Goal: Task Accomplishment & Management: Manage account settings

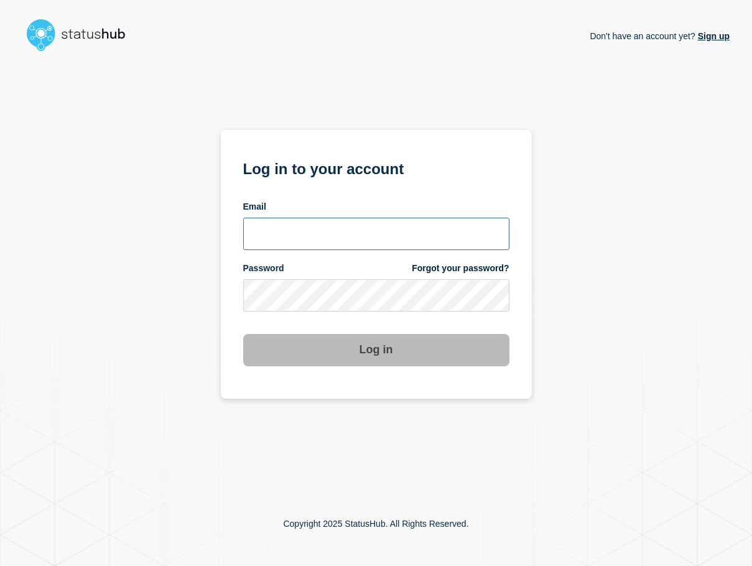
type input "xandra.martens@conexon.us"
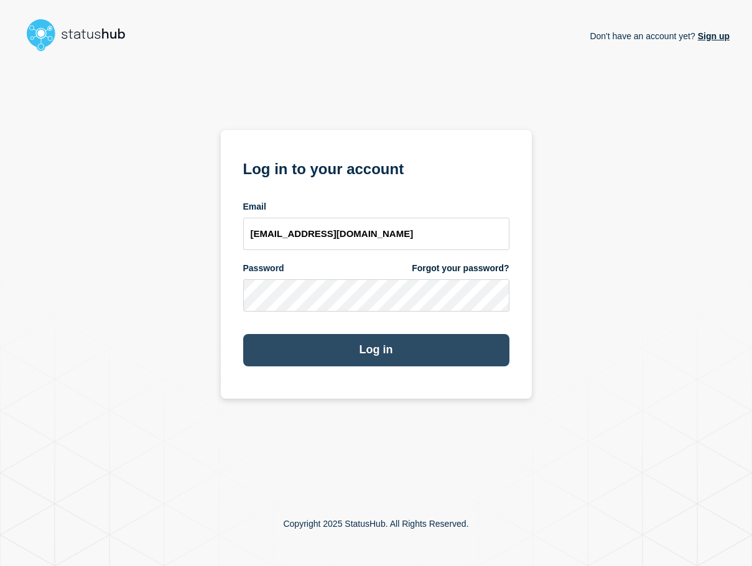
click at [351, 345] on button "Log in" at bounding box center [376, 350] width 266 height 32
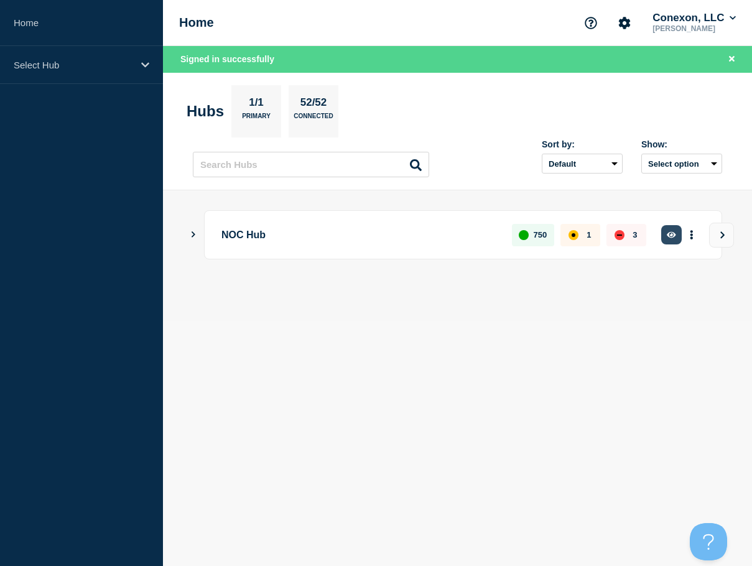
click at [671, 239] on button "button" at bounding box center [671, 234] width 21 height 19
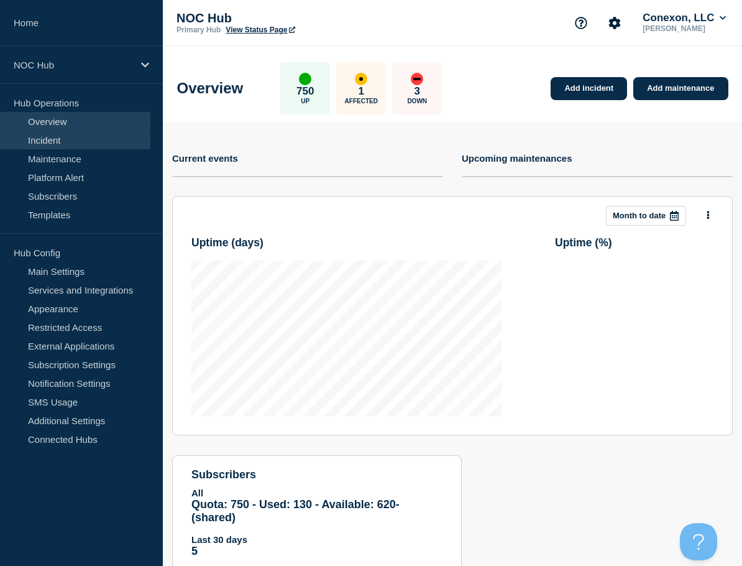
click at [67, 139] on link "Incident" at bounding box center [75, 140] width 150 height 19
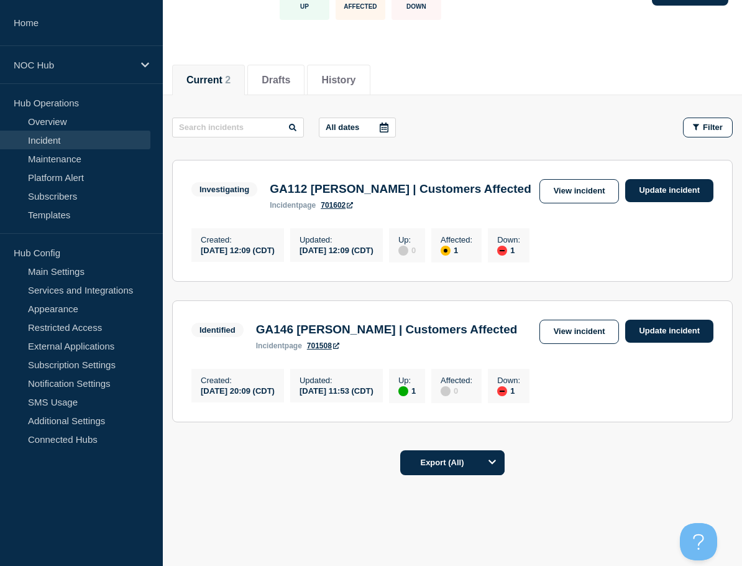
scroll to position [124, 0]
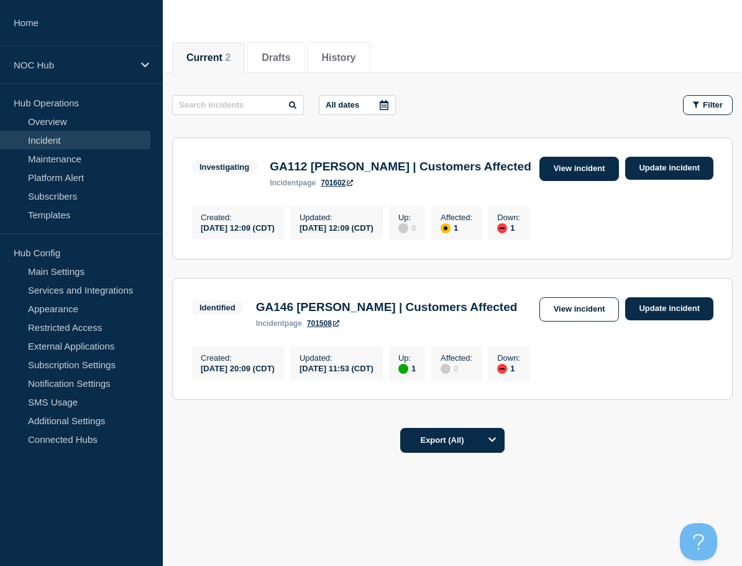
click at [566, 157] on link "View incident" at bounding box center [580, 169] width 80 height 24
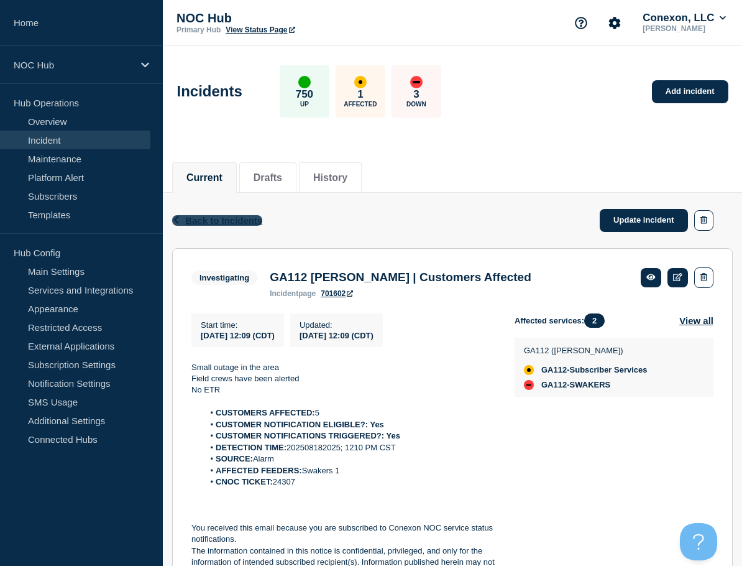
click at [223, 218] on span "Back to Incidents" at bounding box center [223, 220] width 77 height 11
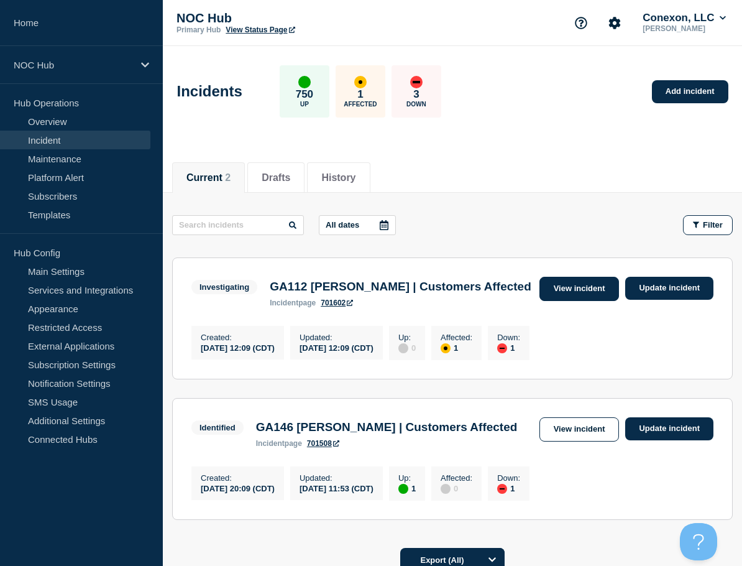
click at [558, 294] on link "View incident" at bounding box center [580, 289] width 80 height 24
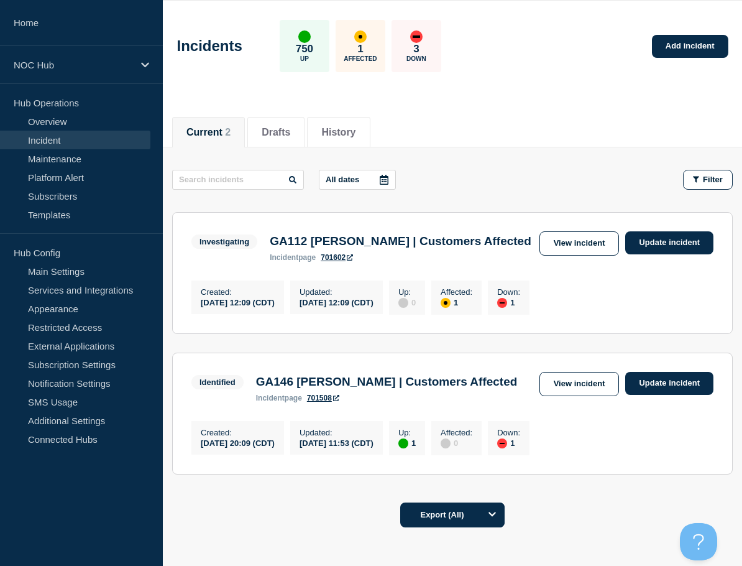
scroll to position [129, 0]
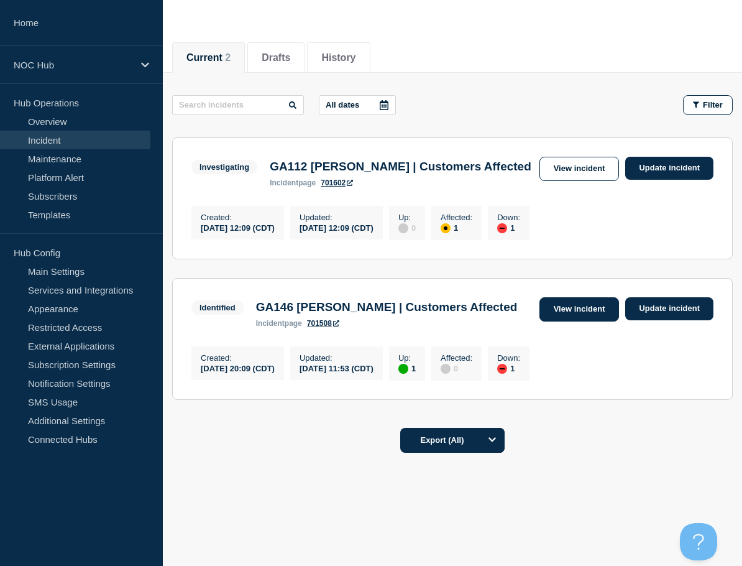
click at [580, 303] on link "View incident" at bounding box center [580, 309] width 80 height 24
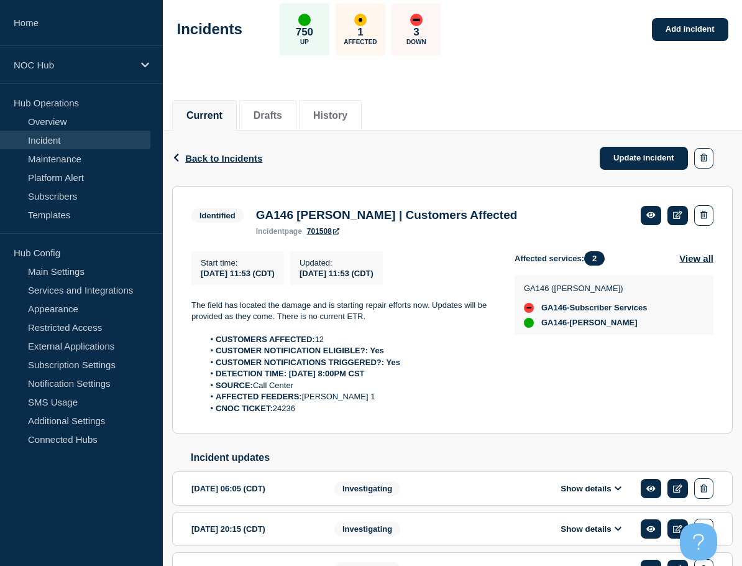
scroll to position [124, 0]
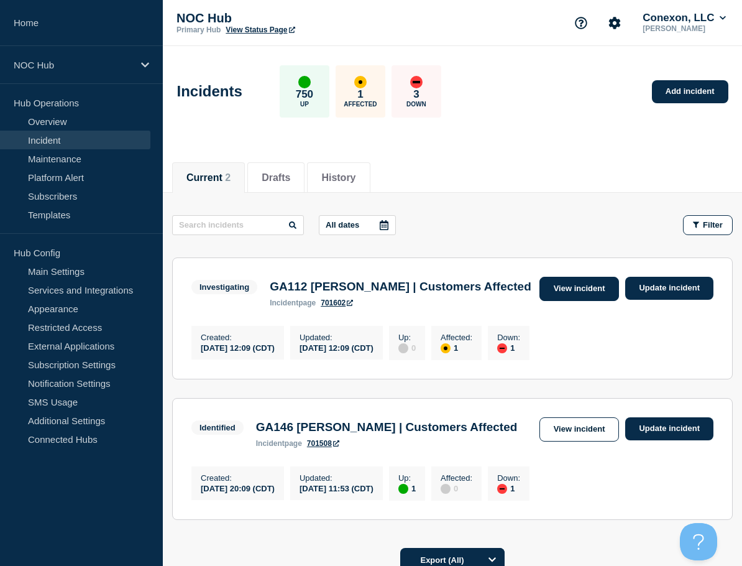
click at [580, 287] on link "View incident" at bounding box center [580, 289] width 80 height 24
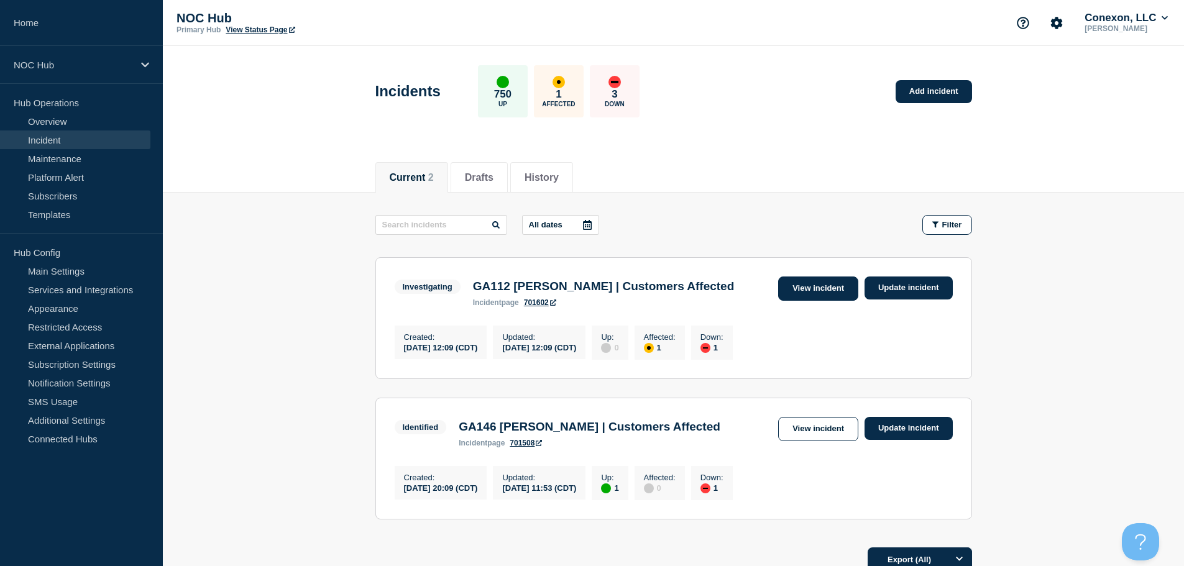
click at [818, 280] on link "View incident" at bounding box center [818, 289] width 80 height 24
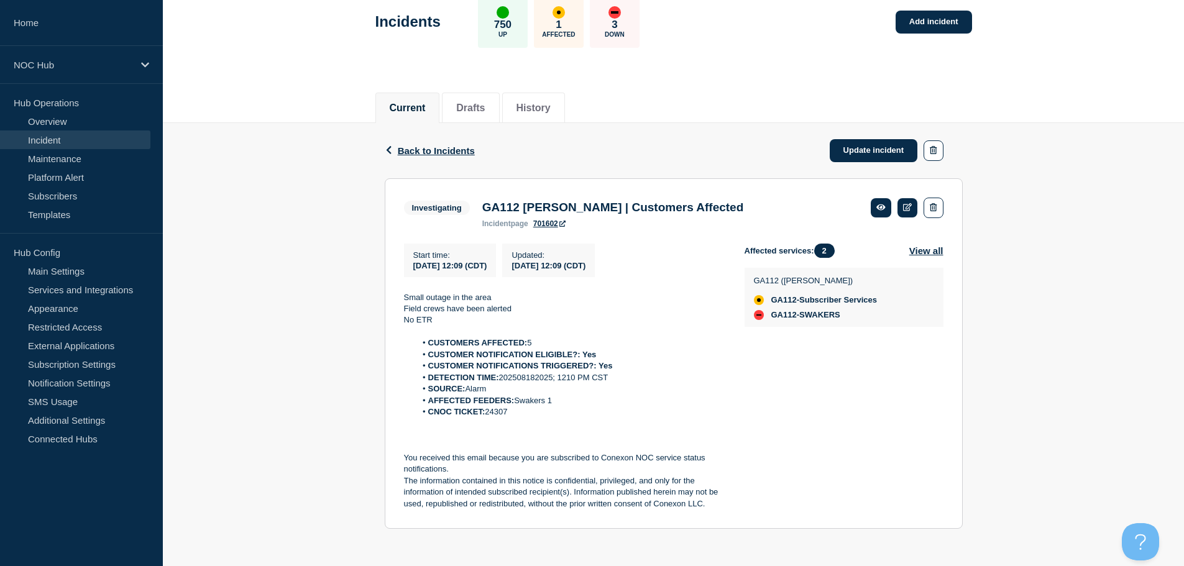
scroll to position [75, 0]
click at [869, 149] on link "Update incident" at bounding box center [874, 150] width 88 height 23
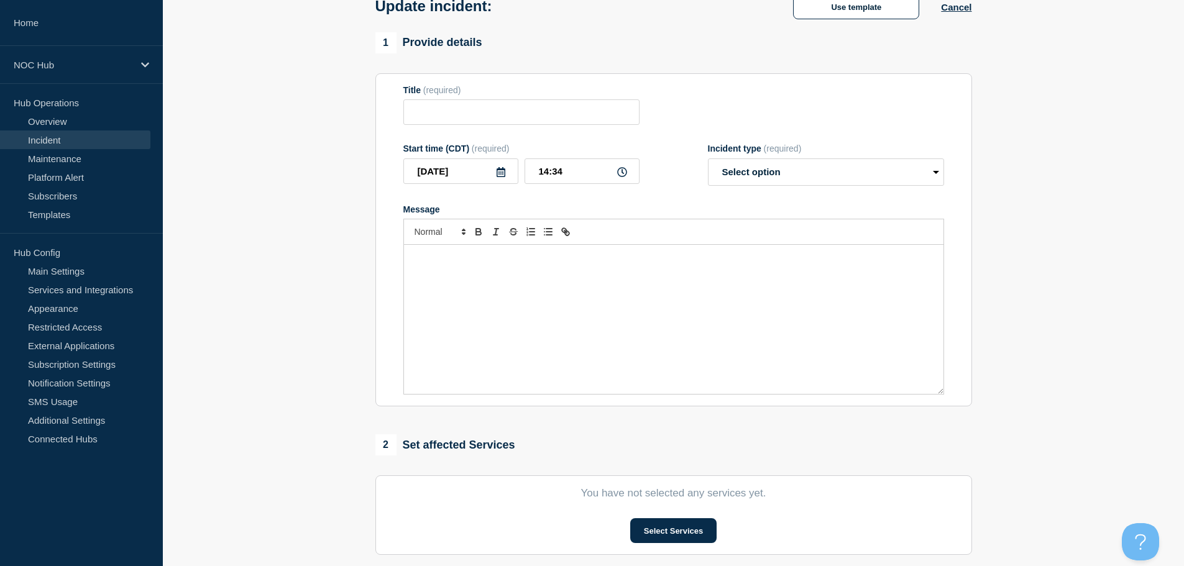
type input "GA112 Irwin | Customers Affected"
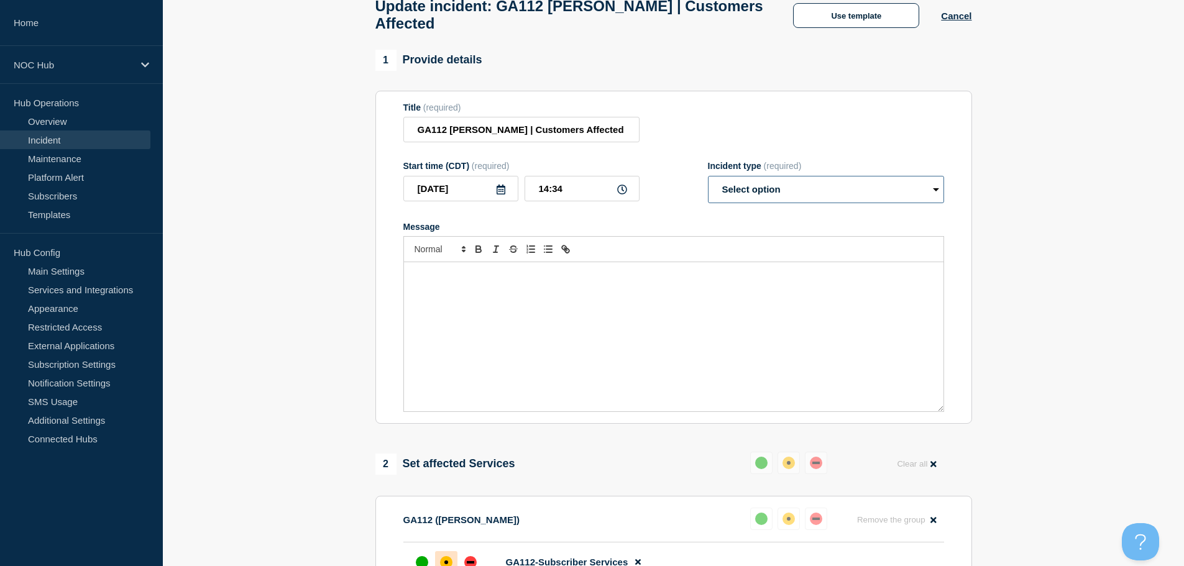
click at [739, 194] on select "Select option Investigating Identified Monitoring Resolved" at bounding box center [826, 189] width 236 height 27
select select "monitoring"
click at [708, 182] on select "Select option Investigating Identified Monitoring Resolved" at bounding box center [826, 189] width 236 height 27
click at [454, 298] on div "Message" at bounding box center [674, 336] width 540 height 149
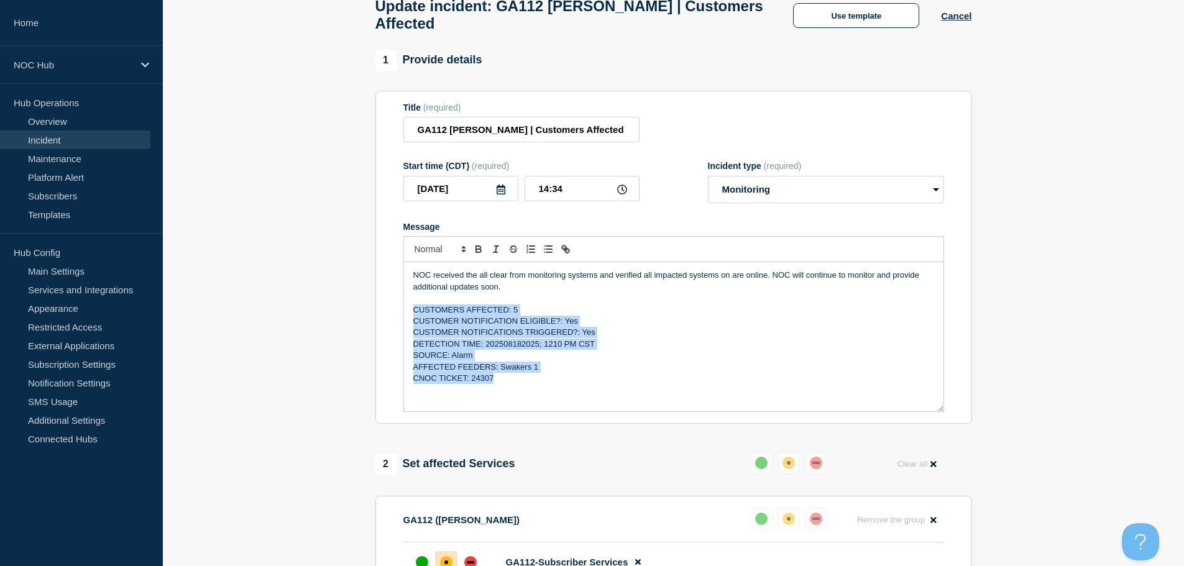
drag, startPoint x: 527, startPoint y: 387, endPoint x: 397, endPoint y: 316, distance: 148.5
click at [397, 316] on section "Title (required) GA112 Irwin | Customers Affected Start time (CDT) (required) 2…" at bounding box center [673, 258] width 597 height 334
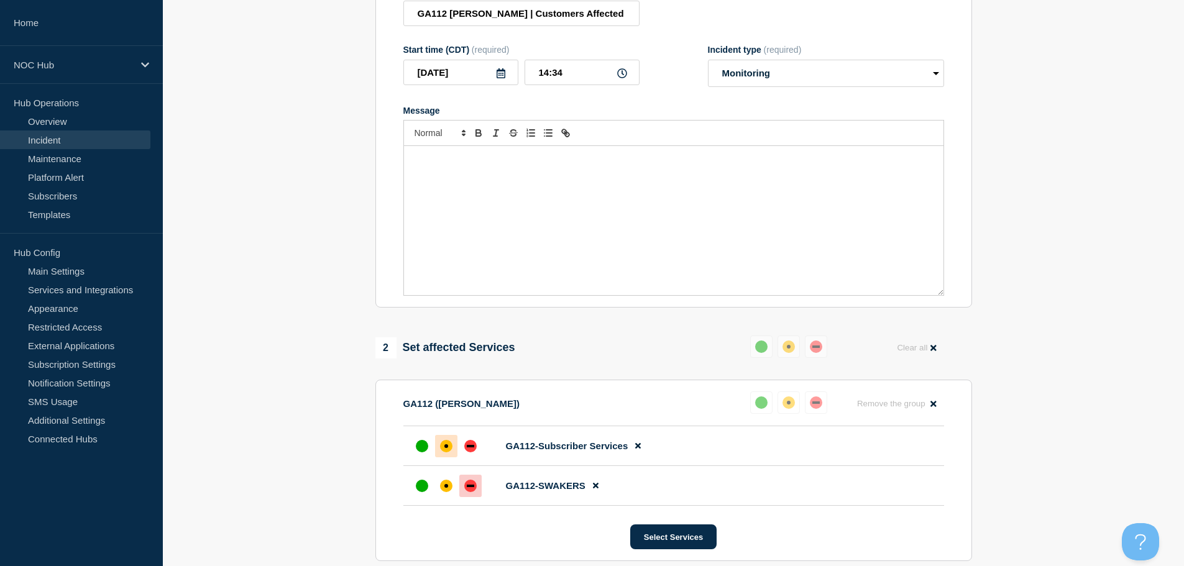
scroll to position [504, 0]
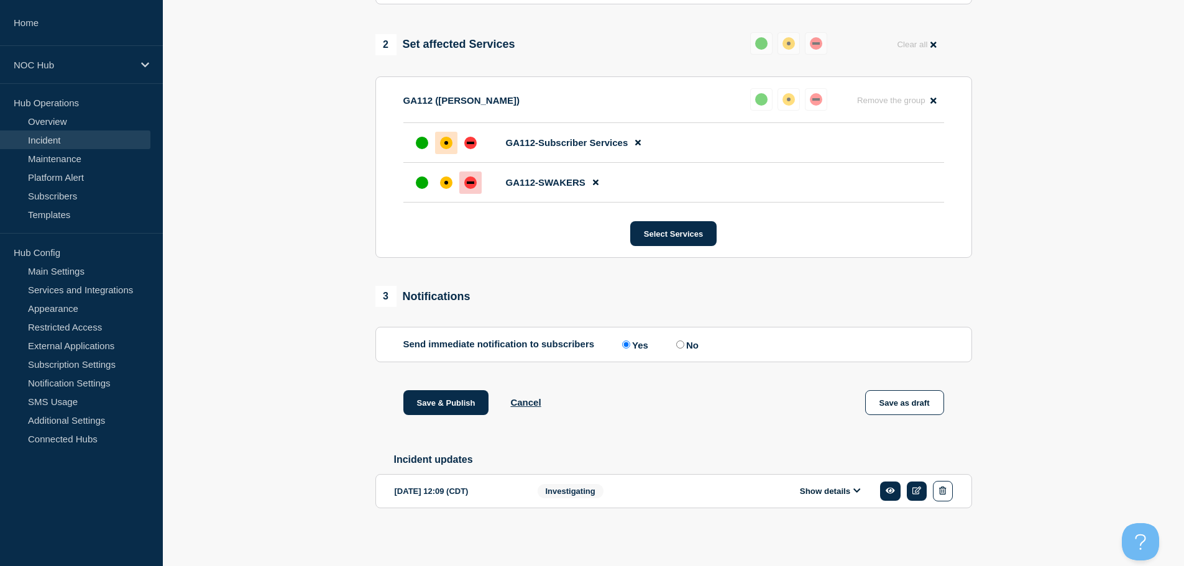
click at [829, 495] on button "Show details" at bounding box center [830, 491] width 68 height 11
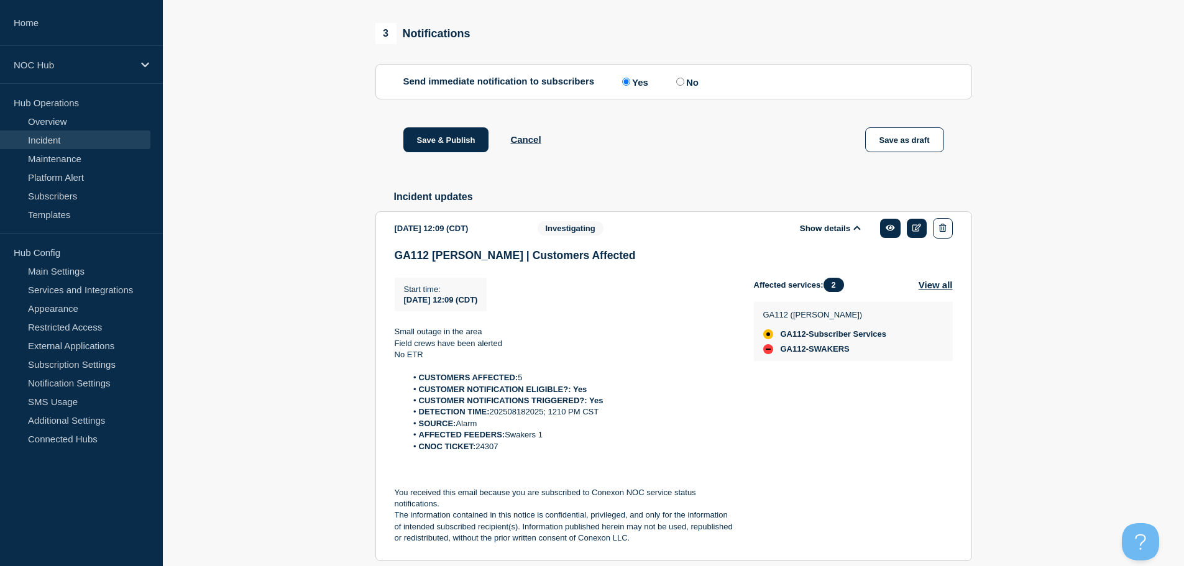
scroll to position [821, 0]
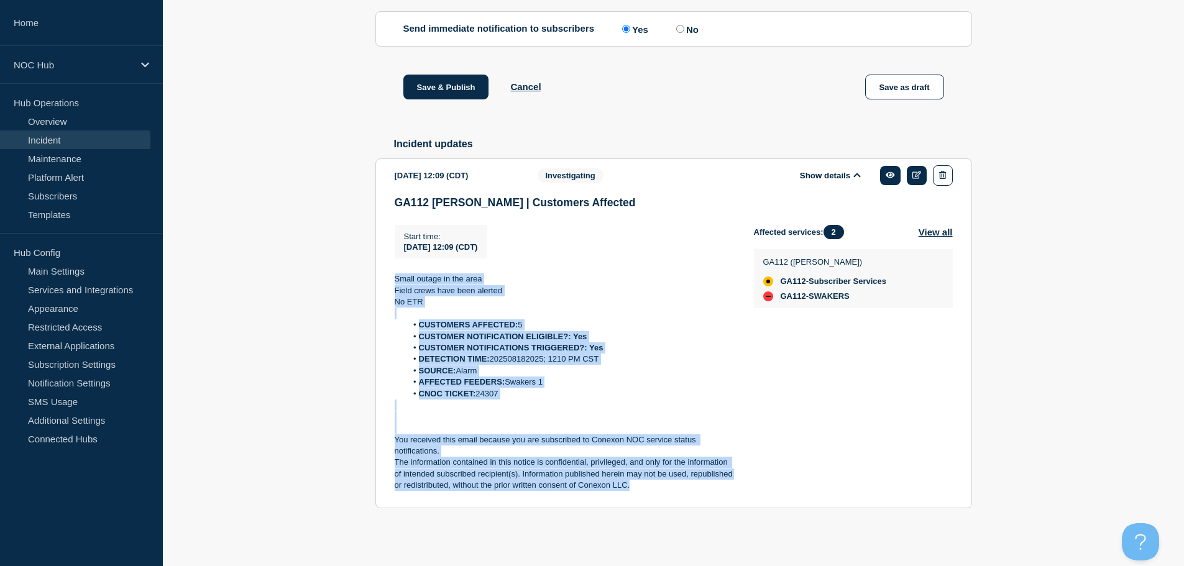
drag, startPoint x: 639, startPoint y: 487, endPoint x: 385, endPoint y: 265, distance: 337.0
click at [385, 265] on section "2025-08-18 12:09 (CDT) Show details Investigating GA112 Irwin | Customers Affec…" at bounding box center [673, 334] width 597 height 350
copy div "Small outage in the area Field crews have been alerted No ETR CUSTOMERS AFFECTE…"
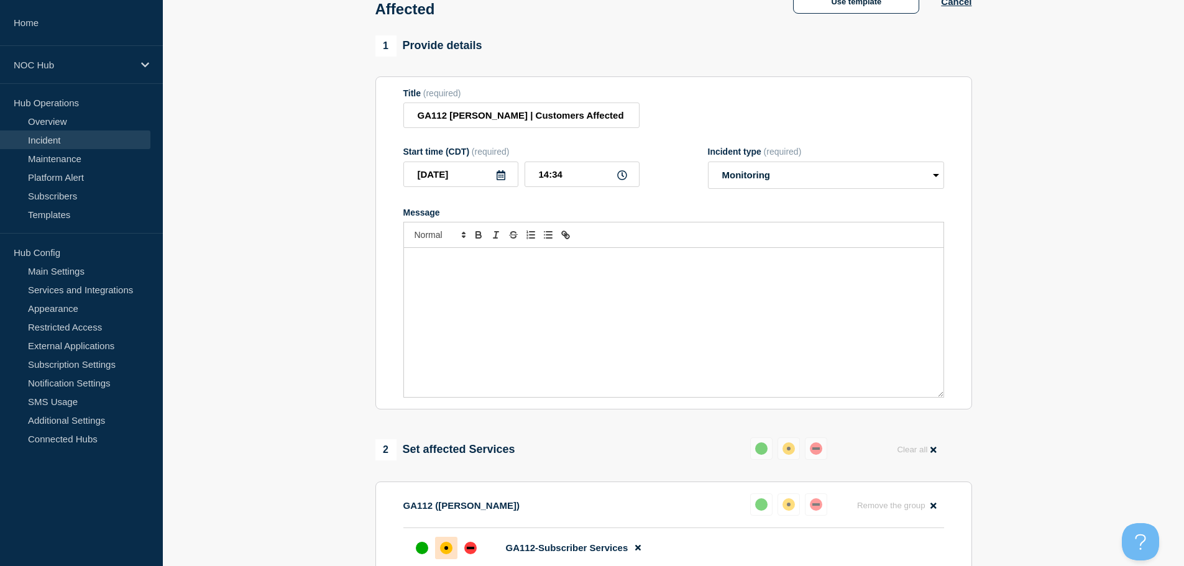
scroll to position [0, 0]
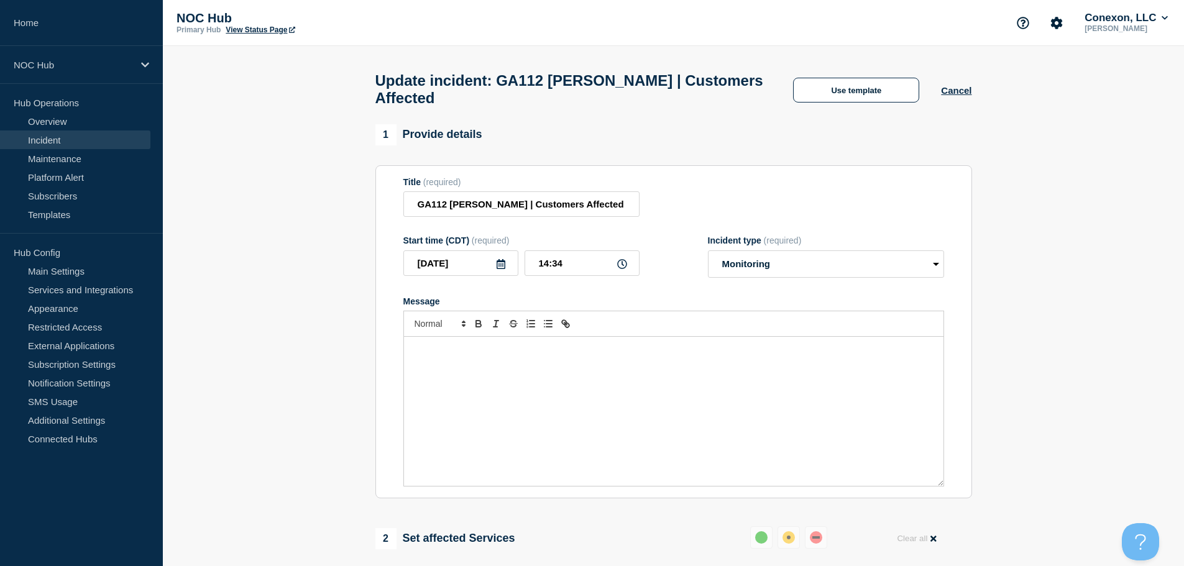
click at [469, 368] on div "Message" at bounding box center [674, 411] width 540 height 149
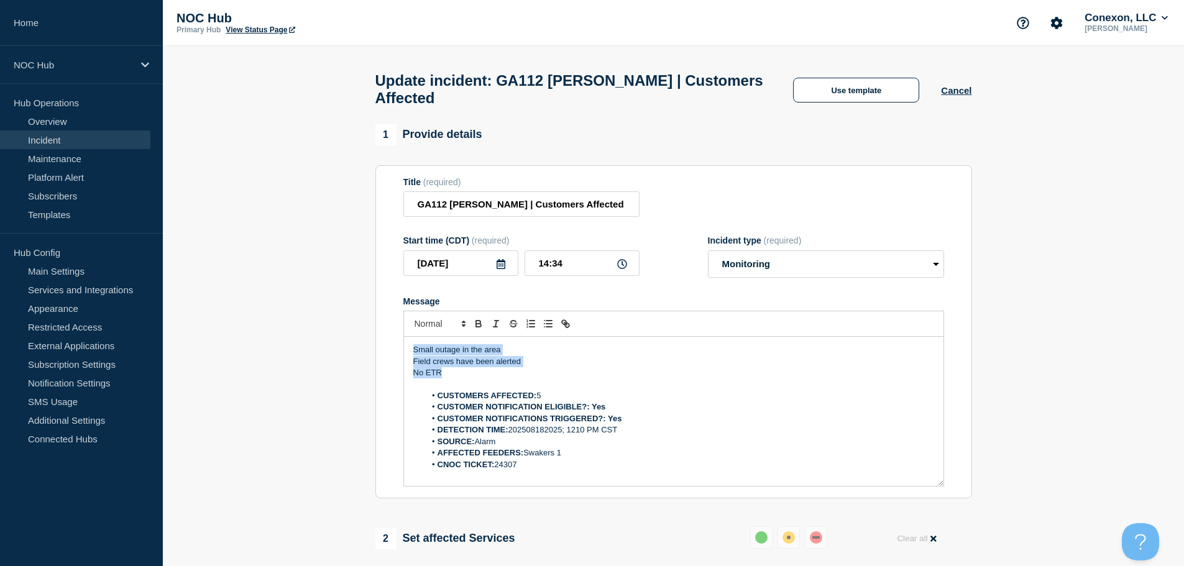
drag, startPoint x: 467, startPoint y: 382, endPoint x: 355, endPoint y: 328, distance: 124.3
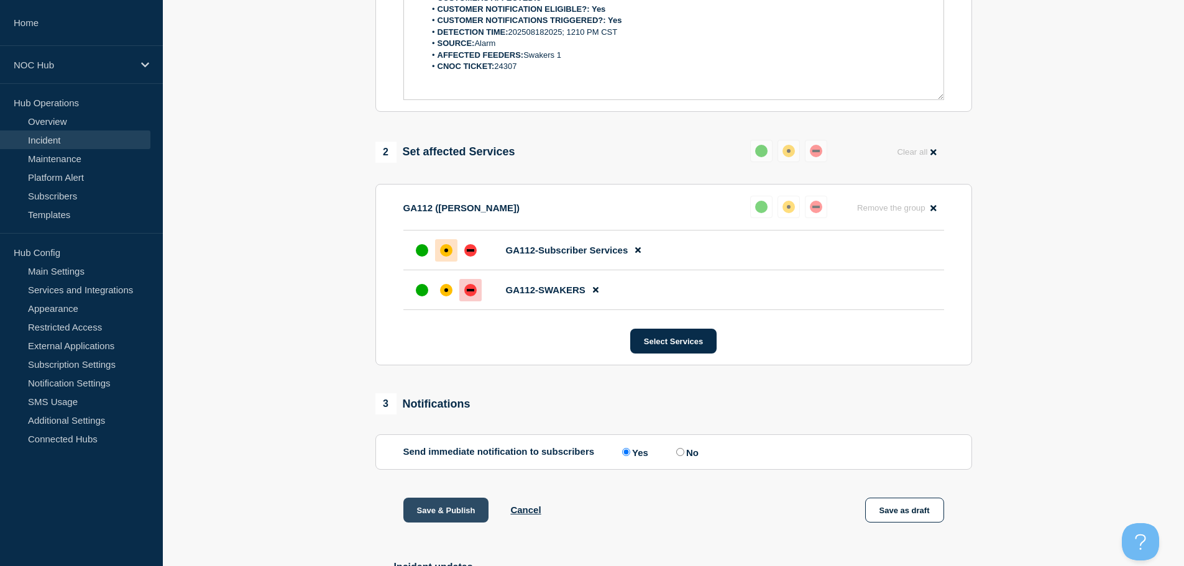
scroll to position [373, 0]
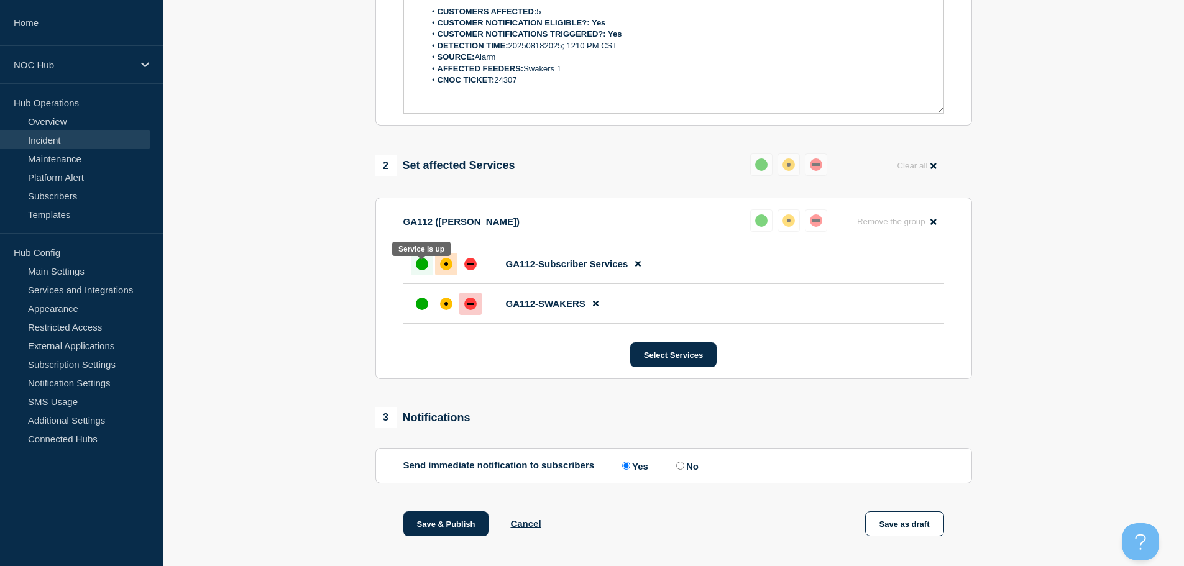
click at [420, 264] on div "up" at bounding box center [422, 264] width 12 height 12
click at [422, 310] on div "up" at bounding box center [422, 304] width 12 height 12
click at [460, 534] on button "Save & Publish" at bounding box center [446, 524] width 86 height 25
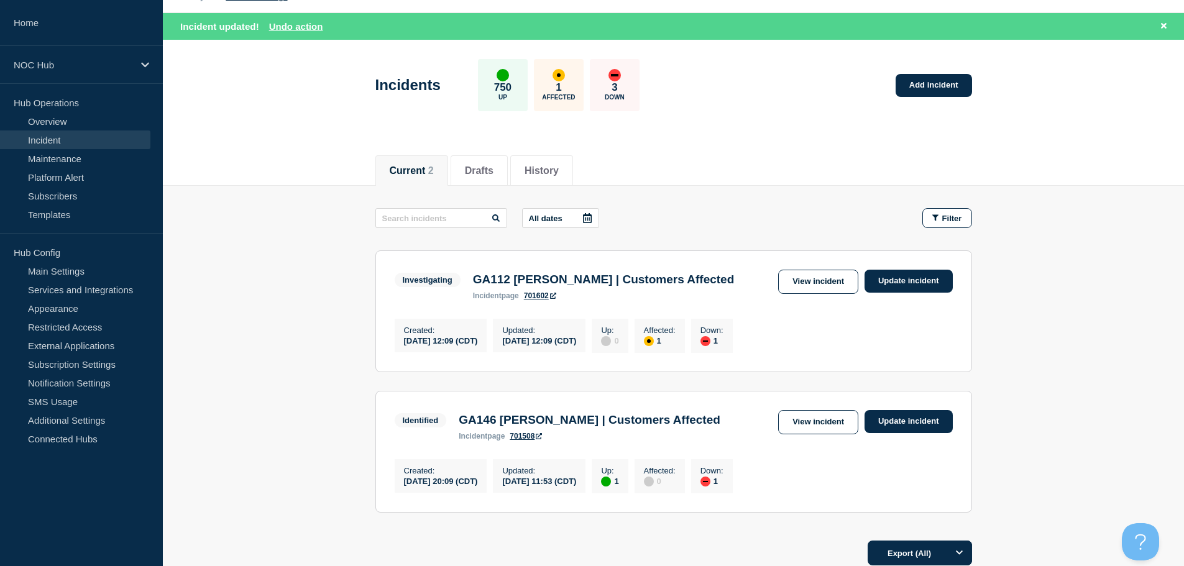
scroll to position [62, 0]
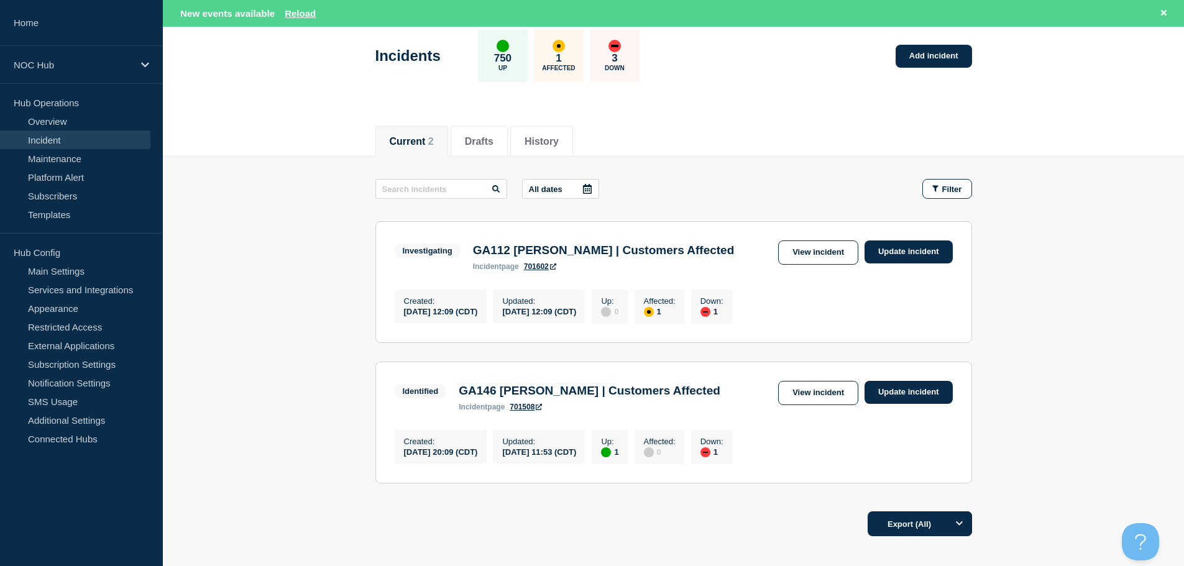
click at [32, 144] on link "Incident" at bounding box center [75, 140] width 150 height 19
click at [49, 160] on link "Maintenance" at bounding box center [75, 158] width 150 height 19
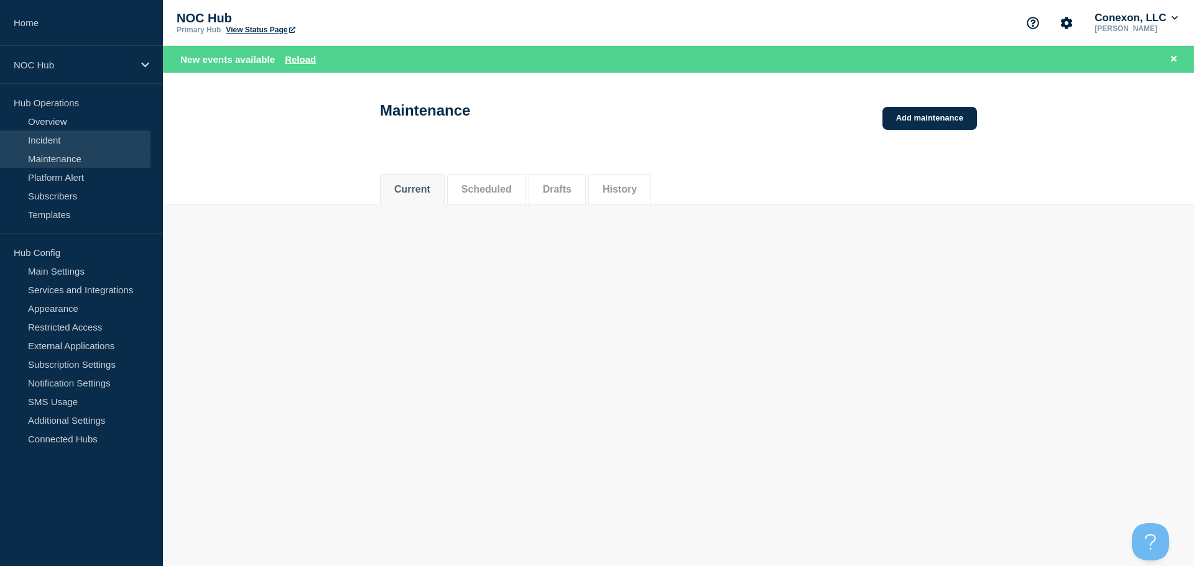
click at [71, 144] on link "Incident" at bounding box center [75, 140] width 150 height 19
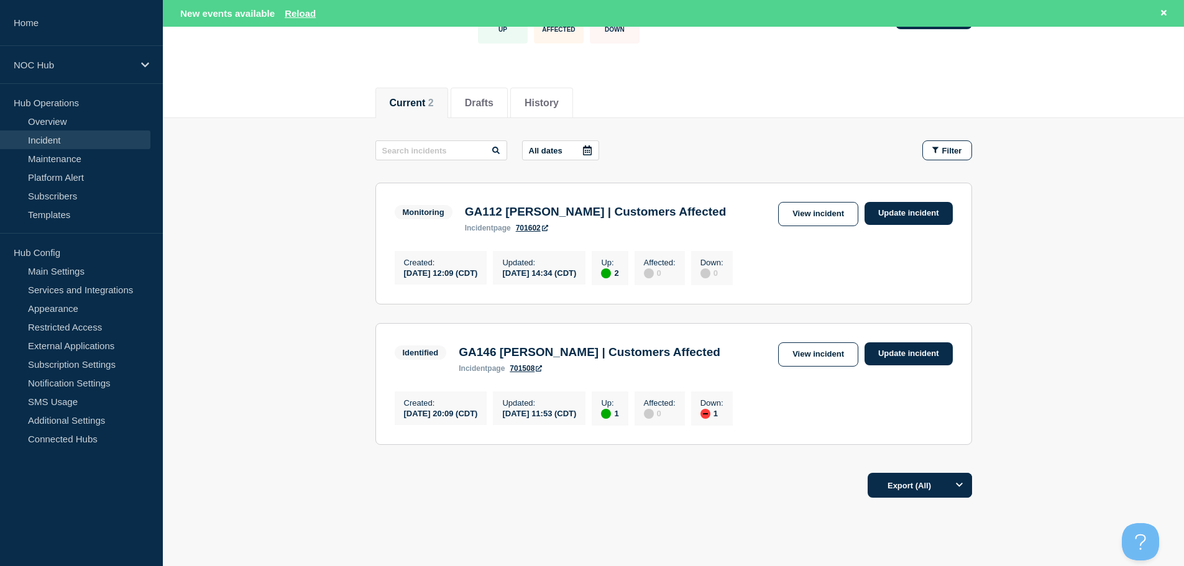
scroll to position [124, 0]
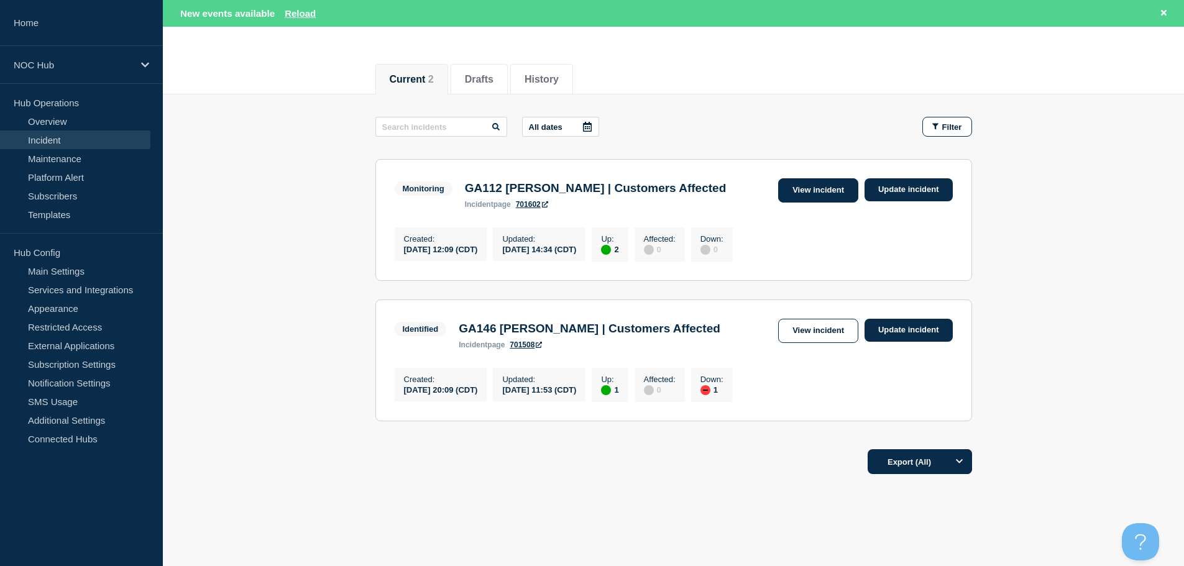
click at [795, 198] on link "View incident" at bounding box center [818, 190] width 80 height 24
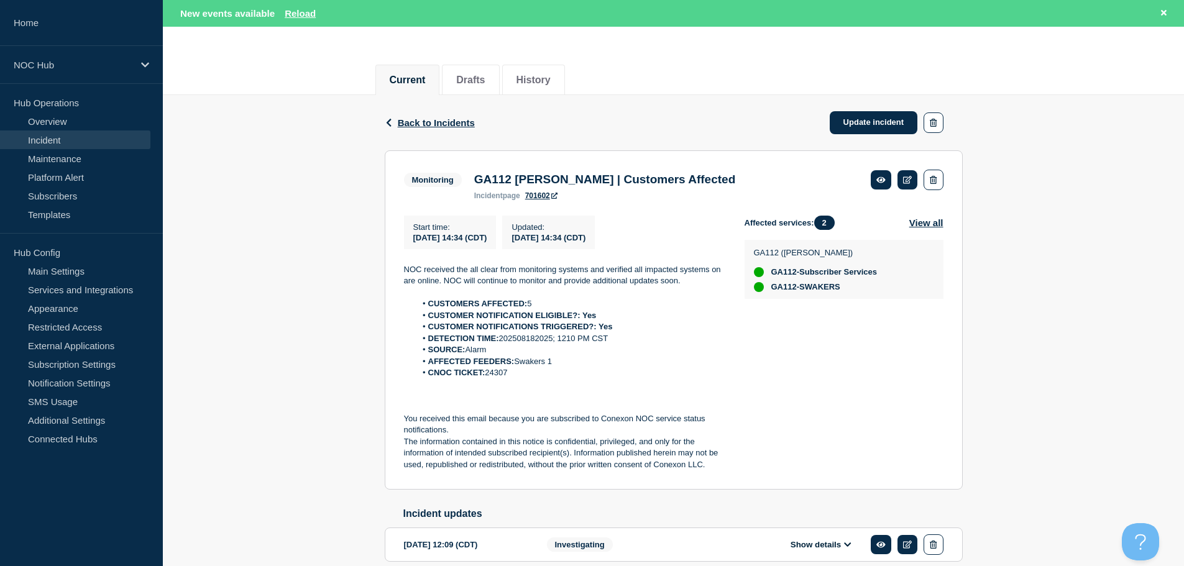
scroll to position [124, 0]
click at [709, 466] on p "The information contained in this notice is confidential, privileged, and only …" at bounding box center [564, 453] width 321 height 34
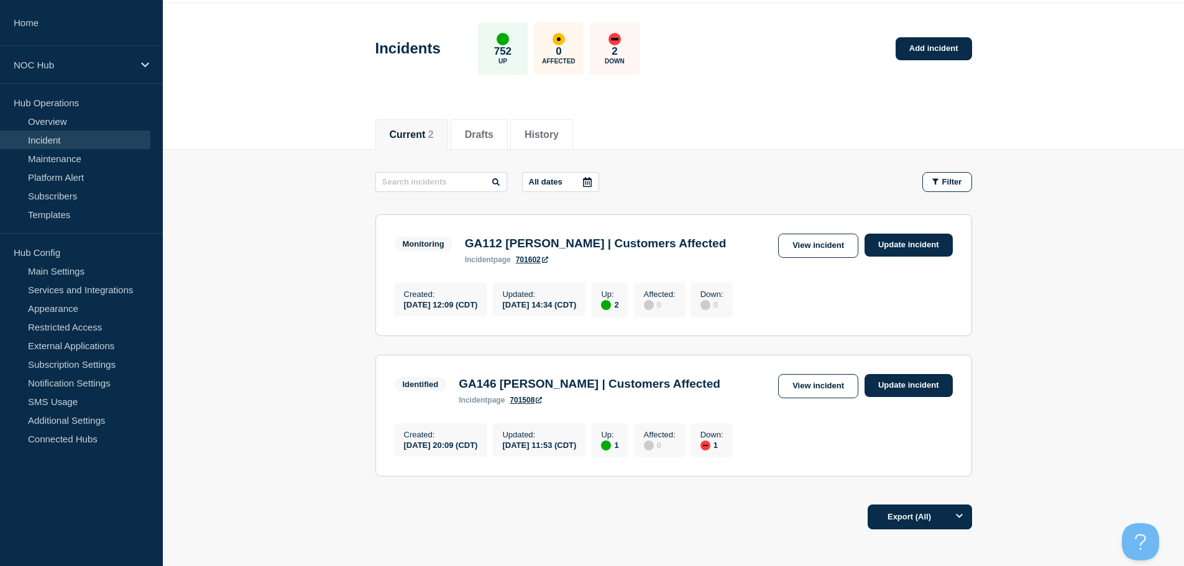
scroll to position [62, 0]
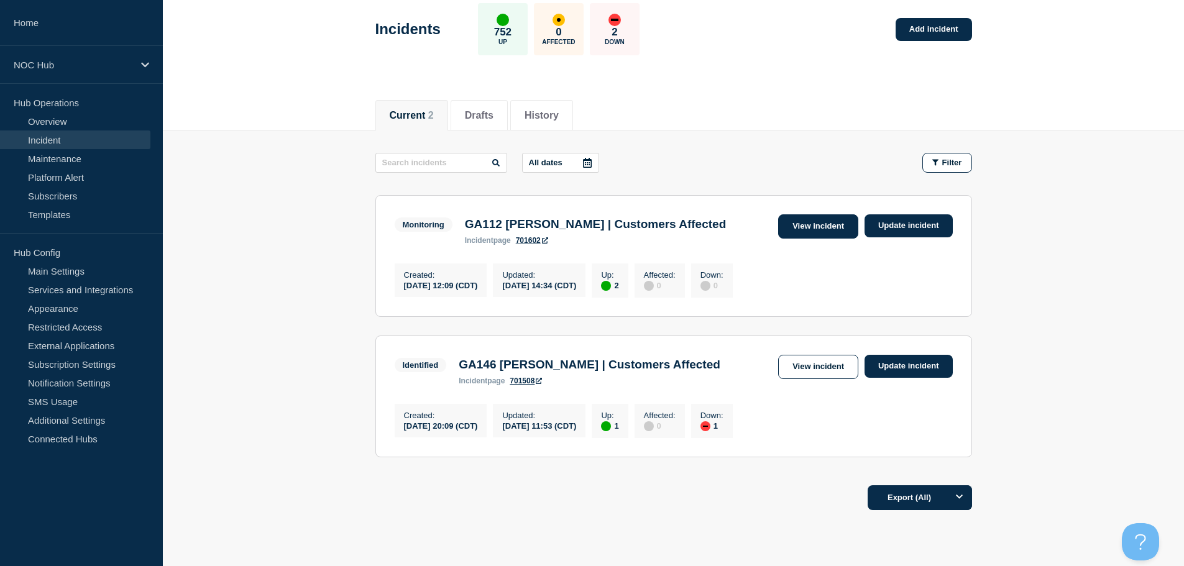
click at [829, 220] on link "View incident" at bounding box center [818, 226] width 80 height 24
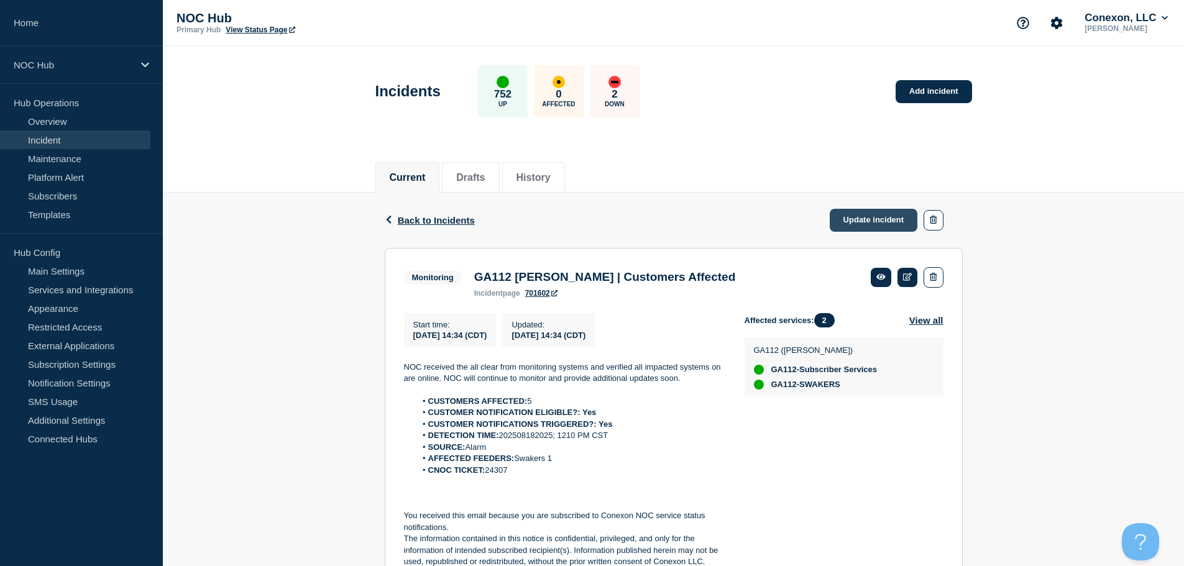
click at [858, 218] on link "Update incident" at bounding box center [874, 220] width 88 height 23
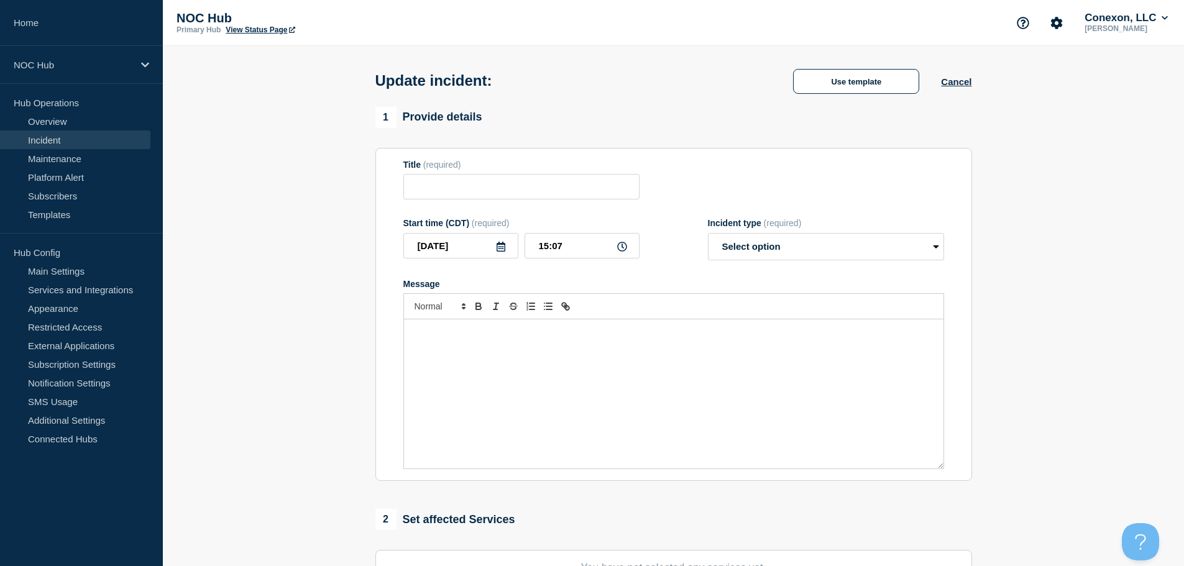
type input "GA112 Irwin | Customers Affected"
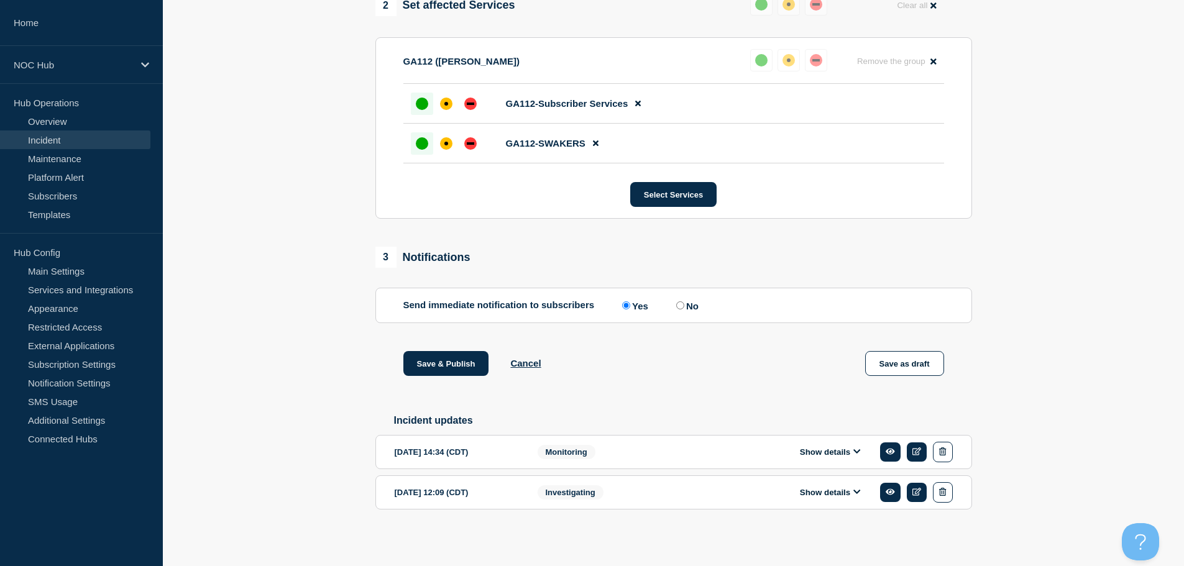
scroll to position [544, 0]
click at [840, 448] on button "Show details" at bounding box center [830, 451] width 68 height 11
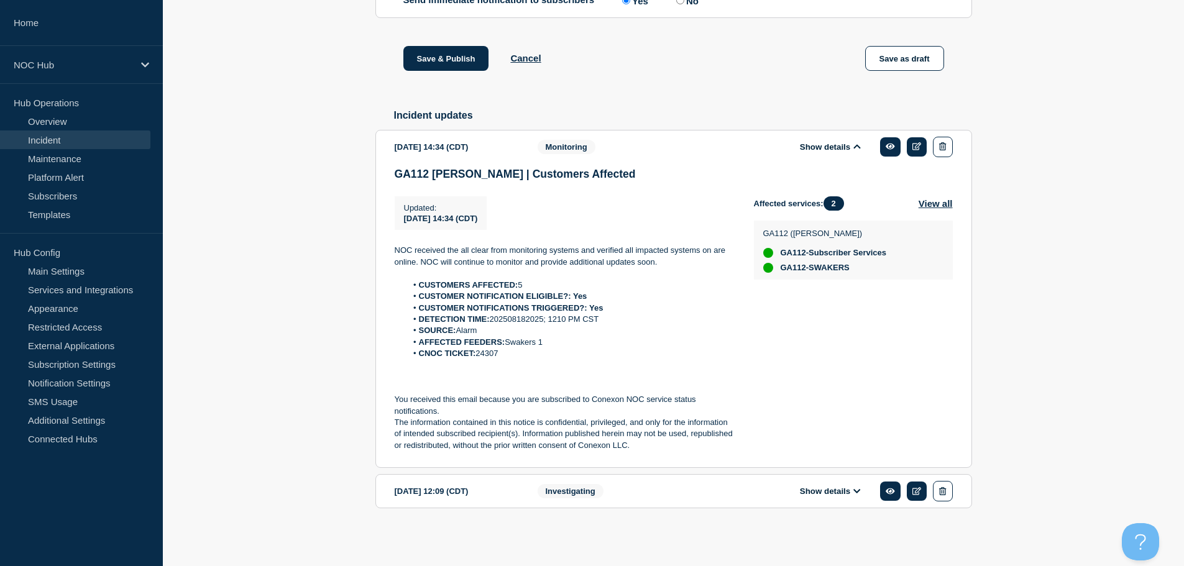
scroll to position [850, 0]
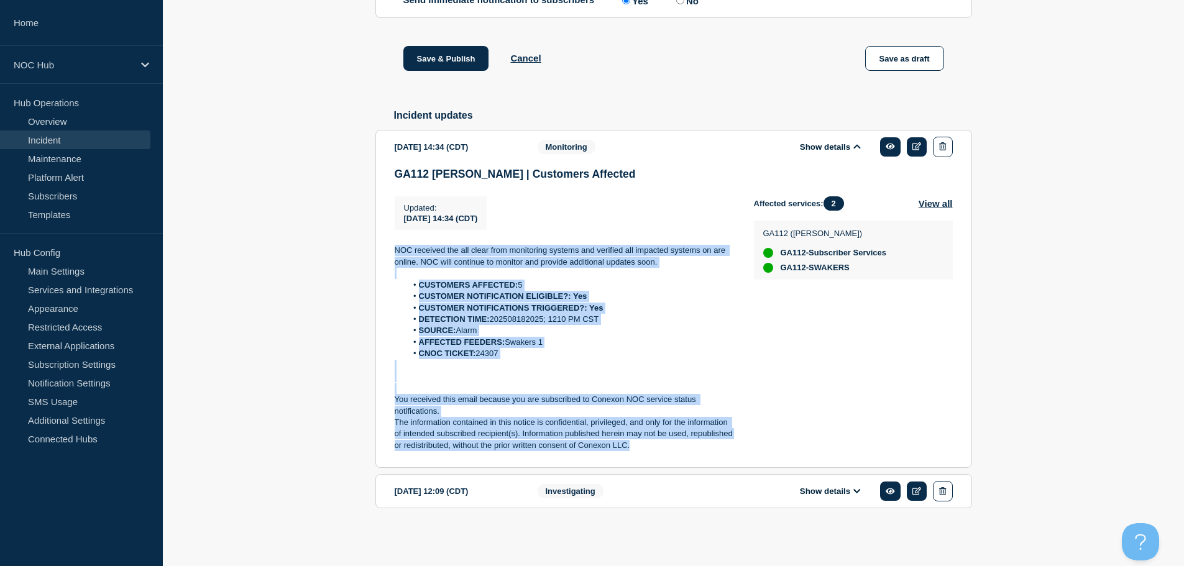
drag, startPoint x: 650, startPoint y: 451, endPoint x: 377, endPoint y: 251, distance: 338.1
click at [377, 251] on section "2025-08-18 14:34 (CDT) Show details Monitoring GA112 Irwin | Customers Affected…" at bounding box center [673, 299] width 597 height 339
copy div "NOC received the all clear from monitoring systems and verified all impacted sy…"
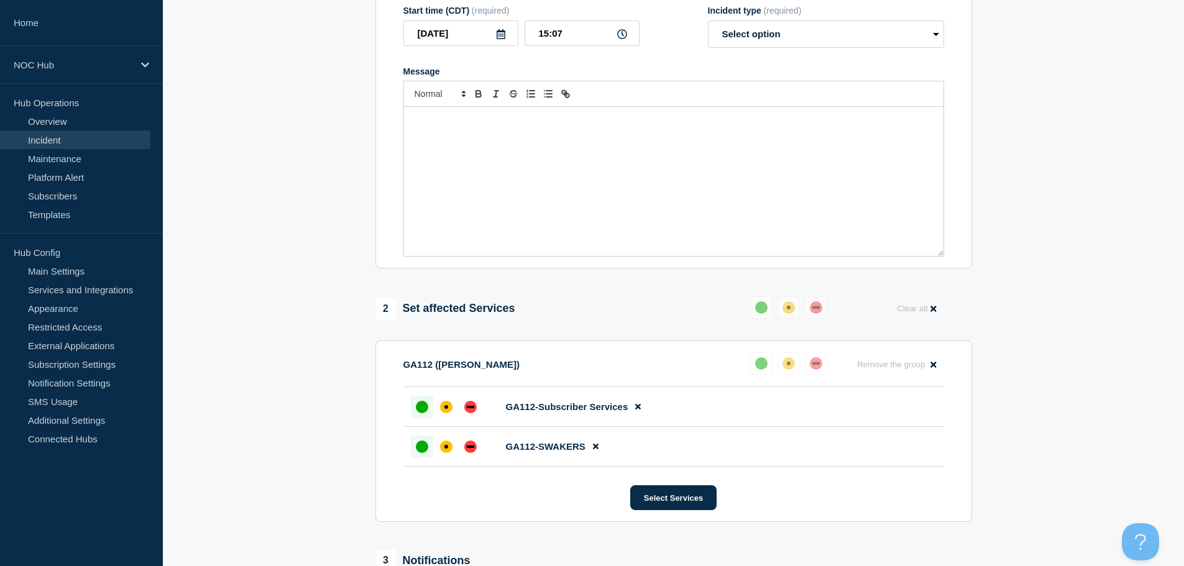
scroll to position [228, 0]
click at [485, 190] on div "Message" at bounding box center [674, 183] width 540 height 149
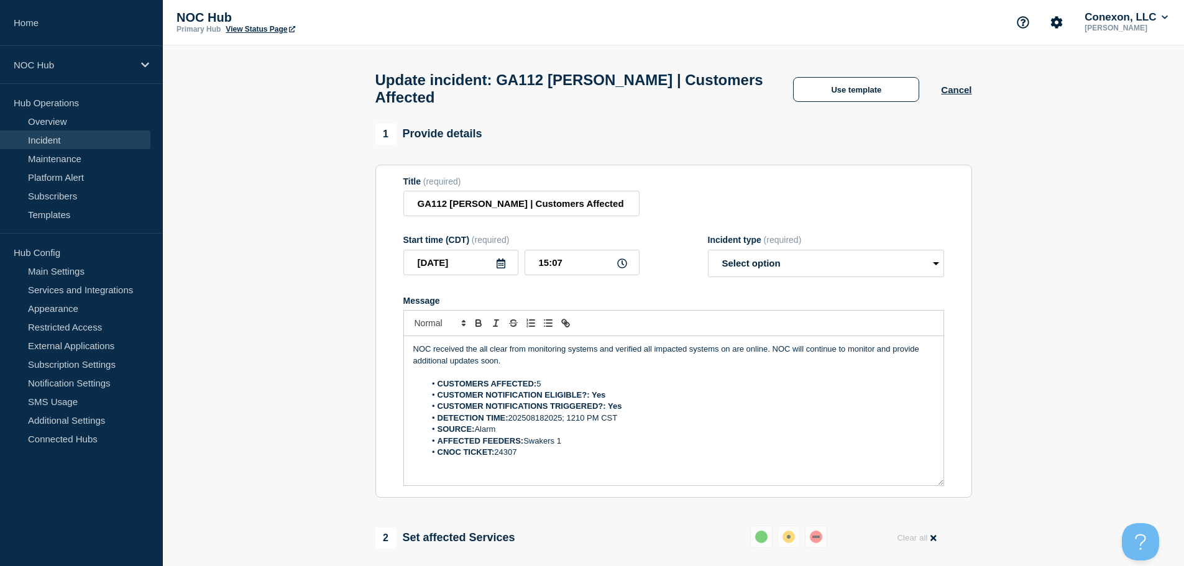
scroll to position [0, 0]
click at [517, 364] on p "NOC received the all clear from monitoring systems and verified all impacted sy…" at bounding box center [673, 355] width 521 height 23
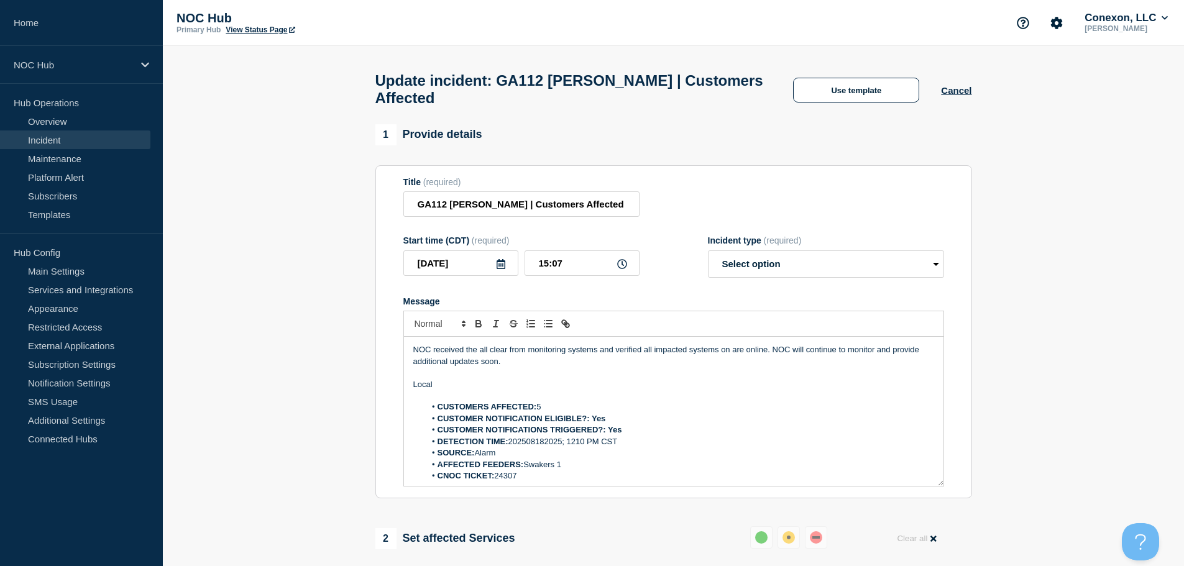
drag, startPoint x: 458, startPoint y: 389, endPoint x: 408, endPoint y: 389, distance: 49.1
click at [408, 389] on div "NOC received the all clear from monitoring systems and verified all impacted sy…" at bounding box center [674, 411] width 540 height 149
click at [599, 390] on p "Maintenance Manager confirmed repairs are compelted and ONTs restored." at bounding box center [673, 384] width 521 height 11
click at [702, 387] on p "Maintenance Manager confirmed repairs are completed and ONTs restored." at bounding box center [673, 384] width 521 height 11
drag, startPoint x: 702, startPoint y: 387, endPoint x: 631, endPoint y: 393, distance: 71.1
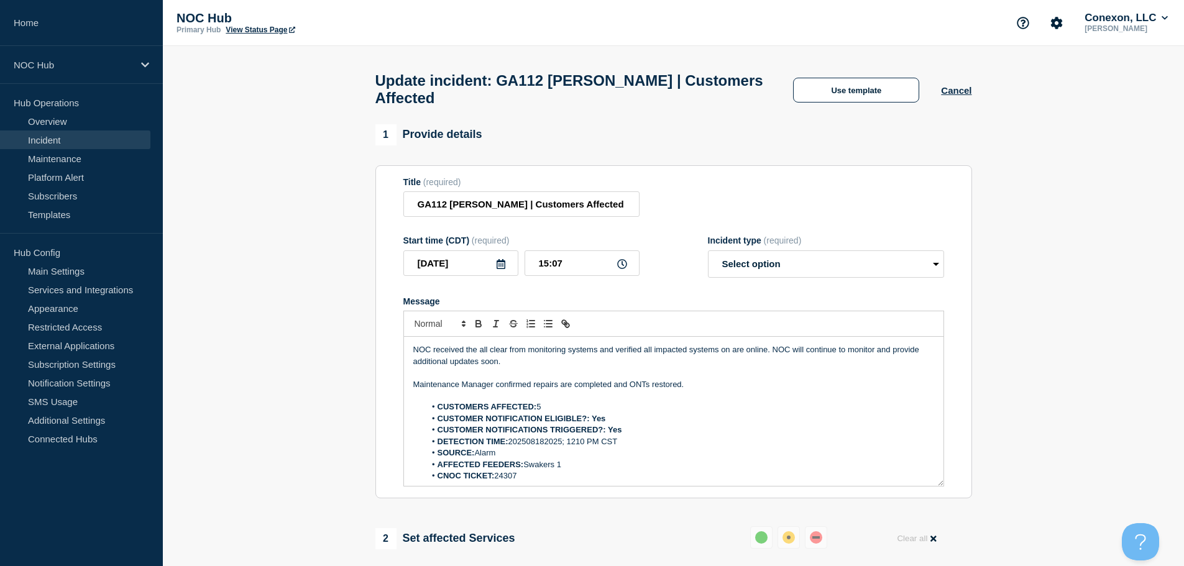
click at [631, 390] on p "Maintenance Manager confirmed repairs are completed and ONTs restored." at bounding box center [673, 384] width 521 height 11
click at [667, 390] on p "Maintenance Manager confirmed repairs are completed and customer's are restored." at bounding box center [673, 384] width 521 height 11
click at [735, 390] on p "Maintenance Manager confirmed repairs are completed and customers are restored." at bounding box center [673, 384] width 521 height 11
drag, startPoint x: 683, startPoint y: 392, endPoint x: 670, endPoint y: 390, distance: 13.3
click at [670, 390] on p "Maintenance Manager confirmed repairs are completed and customers are restored." at bounding box center [673, 384] width 521 height 11
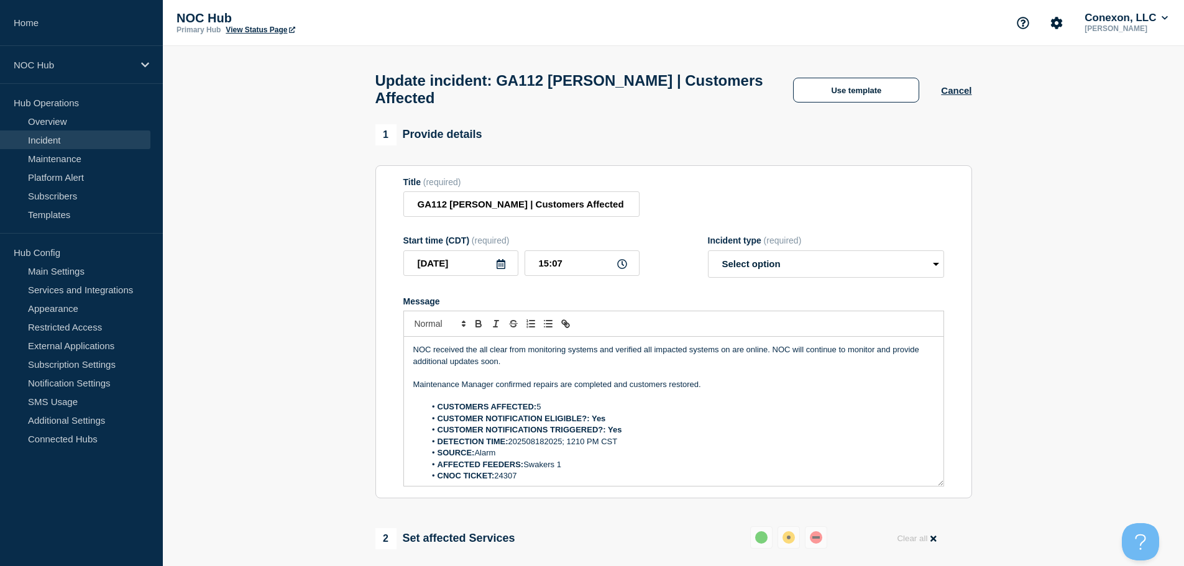
click at [727, 390] on p "Maintenance Manager confirmed repairs are completed and customers restored." at bounding box center [673, 384] width 521 height 11
click at [724, 390] on p "Maintenance Manager confirmed repairs are completed and customers restored." at bounding box center [673, 384] width 521 height 11
click at [819, 390] on p "Maintenance Manager confirmed repairs are completed and customers restored. The…" at bounding box center [673, 384] width 521 height 11
click at [919, 390] on p "Maintenance Manager confirmed repairs are completed and customers restored. The…" at bounding box center [673, 384] width 521 height 11
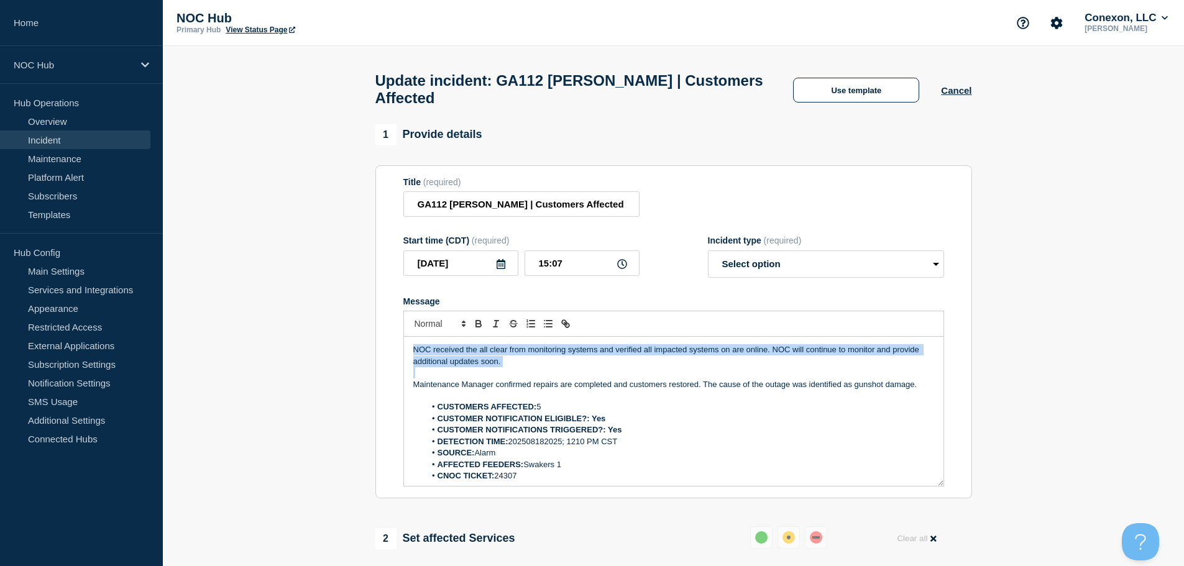
drag, startPoint x: 501, startPoint y: 380, endPoint x: 374, endPoint y: 348, distance: 130.7
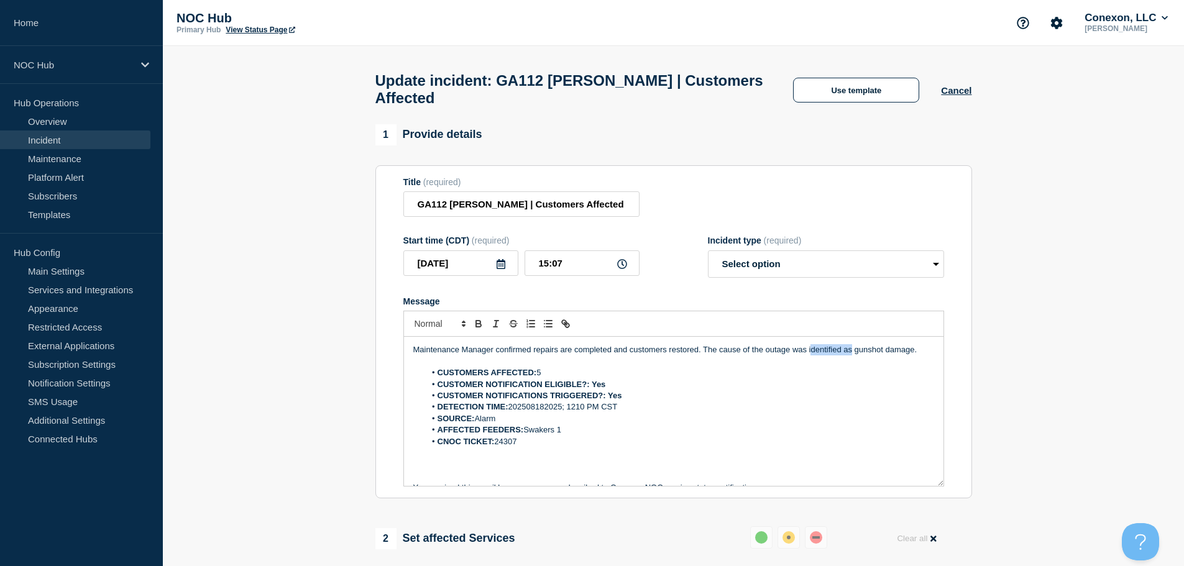
drag, startPoint x: 853, startPoint y: 354, endPoint x: 813, endPoint y: 359, distance: 40.2
click at [813, 356] on p "Maintenance Manager confirmed repairs are completed and customers restored. The…" at bounding box center [673, 349] width 521 height 11
click at [719, 363] on p "Message" at bounding box center [673, 361] width 521 height 11
click at [720, 352] on p "Maintenance Manager confirmed repairs are completed and customers restored. The…" at bounding box center [673, 349] width 521 height 11
click at [888, 354] on p "Maintenance Manager confirmed repairs are completed and customers restored. The…" at bounding box center [673, 349] width 521 height 11
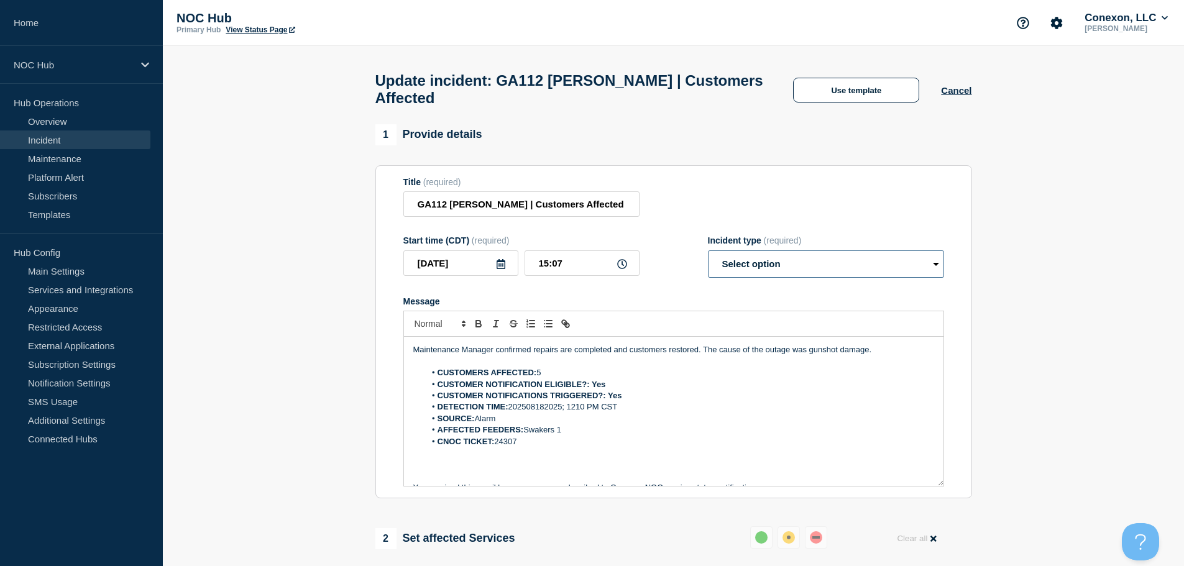
click at [799, 272] on select "Select option Investigating Identified Monitoring Resolved" at bounding box center [826, 264] width 236 height 27
select select "resolved"
click at [708, 256] on select "Select option Investigating Identified Monitoring Resolved" at bounding box center [826, 264] width 236 height 27
drag, startPoint x: 881, startPoint y: 358, endPoint x: 391, endPoint y: 343, distance: 490.7
click at [391, 343] on section "Title (required) GA112 Irwin | Customers Affected Start time (CDT) (required) 2…" at bounding box center [673, 332] width 597 height 334
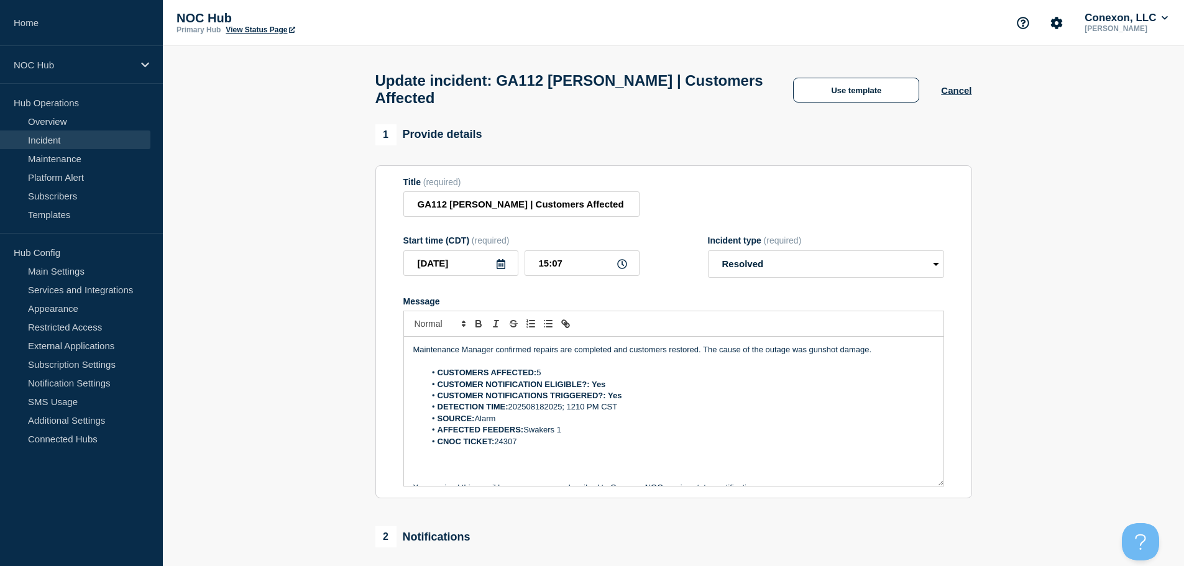
copy p "Maintenance Manager confirmed repairs are completed and customers restored. The…"
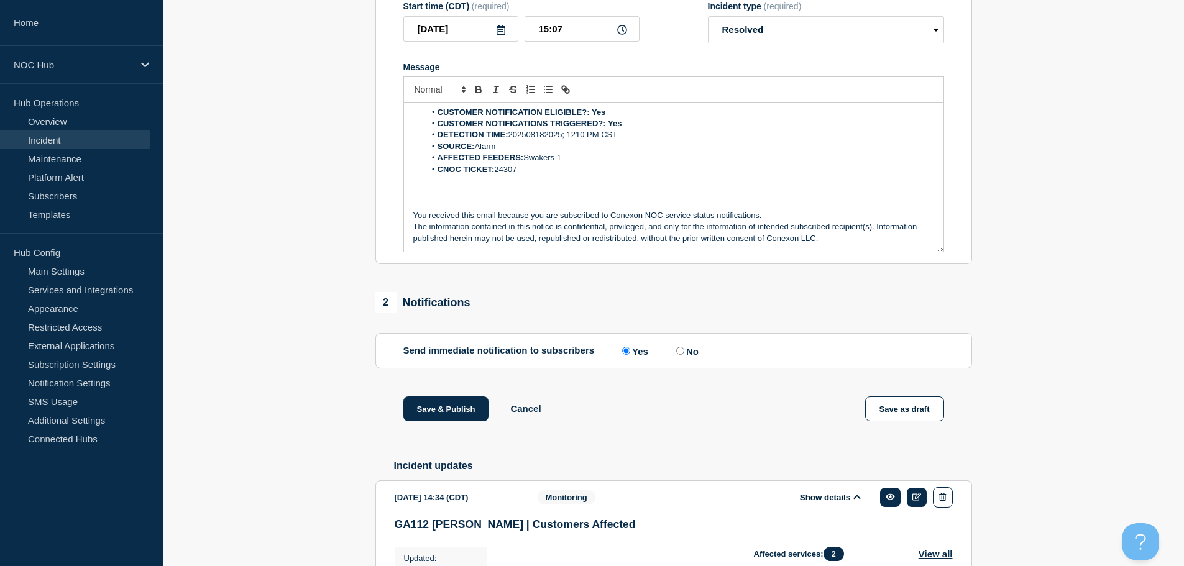
scroll to position [249, 0]
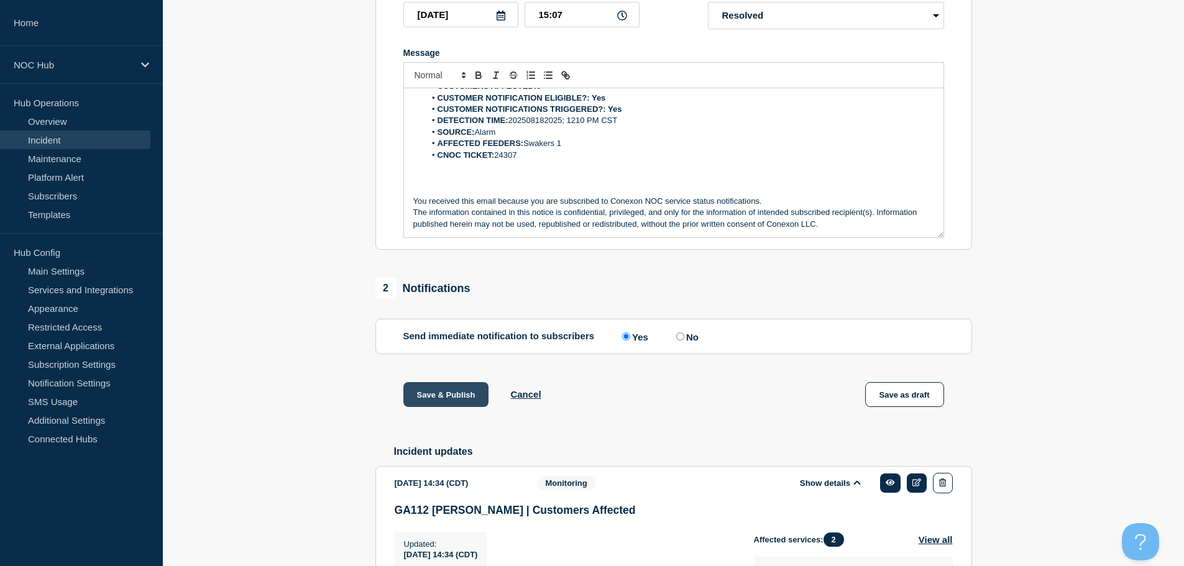
click at [449, 402] on button "Save & Publish" at bounding box center [446, 394] width 86 height 25
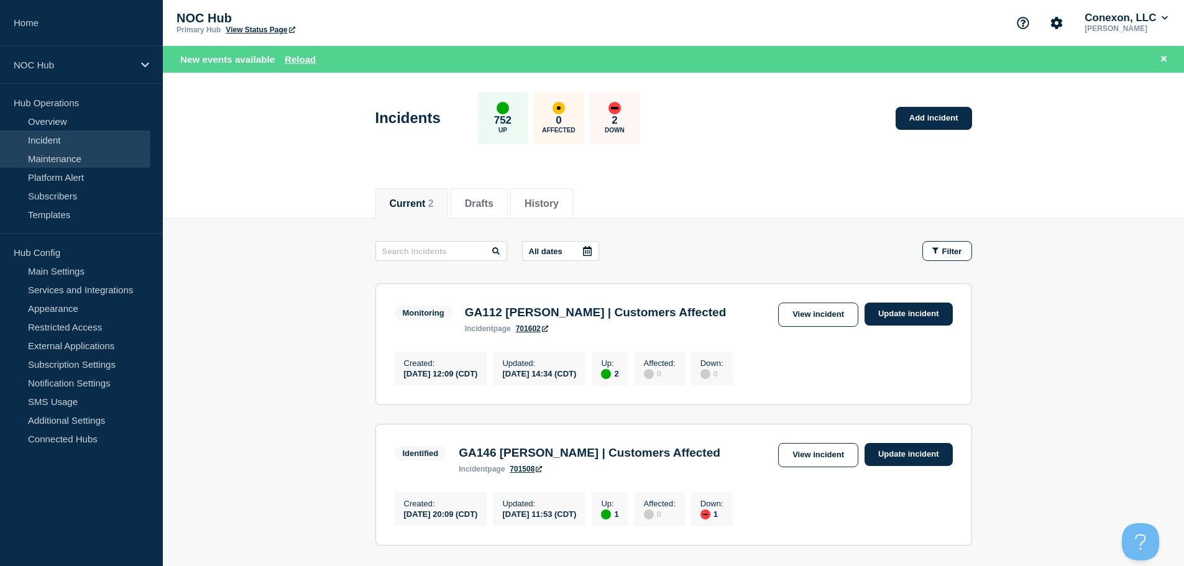
click at [67, 158] on link "Maintenance" at bounding box center [75, 158] width 150 height 19
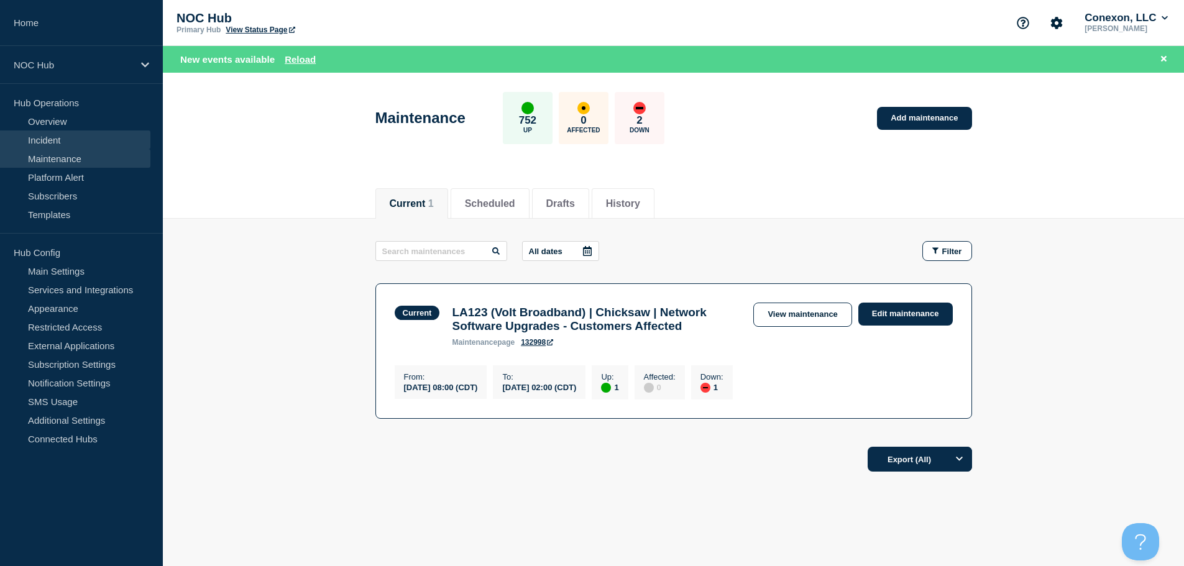
click at [82, 135] on link "Incident" at bounding box center [75, 140] width 150 height 19
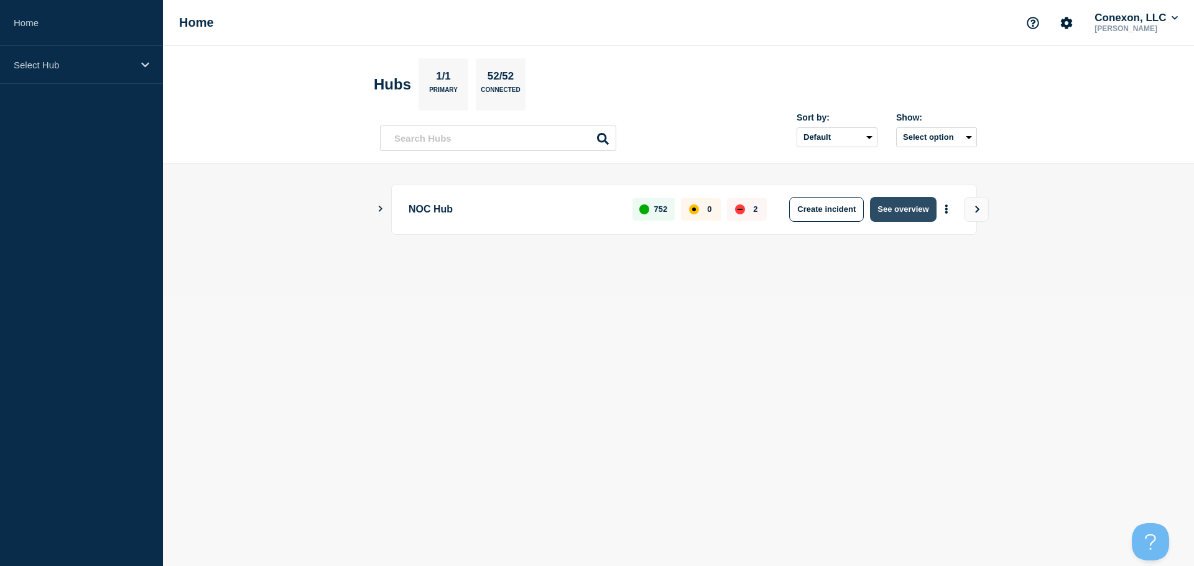
click at [877, 209] on button "See overview" at bounding box center [903, 209] width 66 height 25
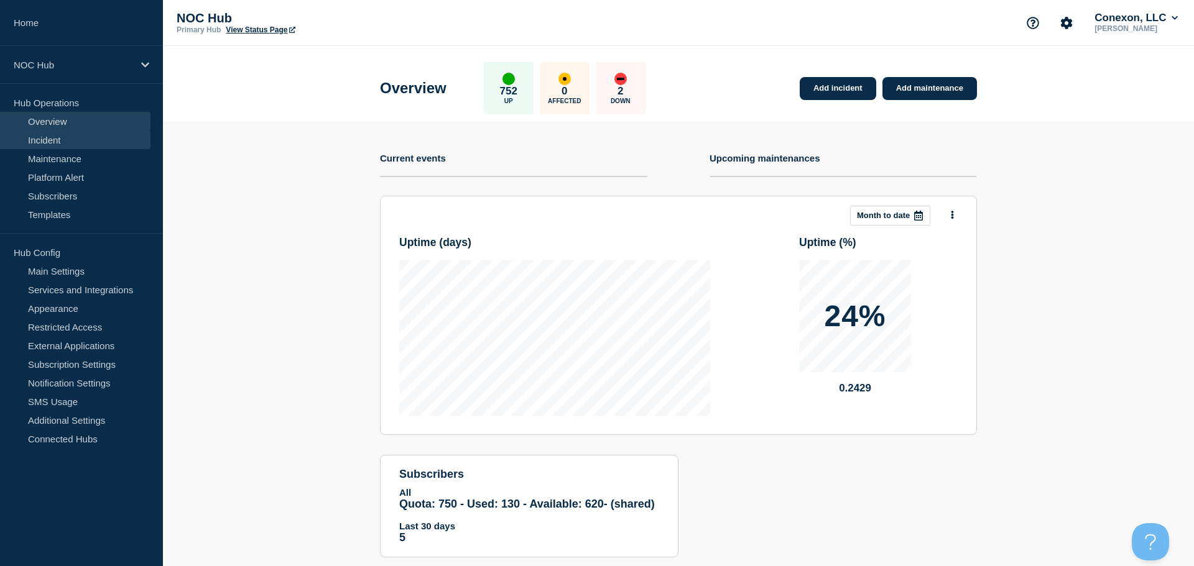
click at [65, 134] on link "Incident" at bounding box center [75, 140] width 150 height 19
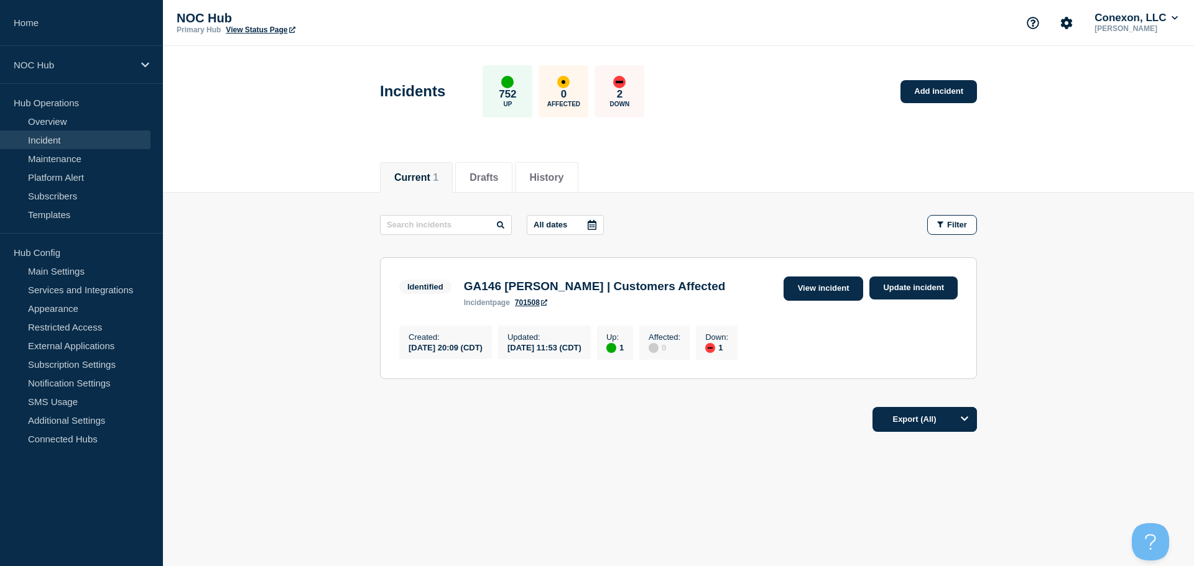
click at [817, 285] on link "View incident" at bounding box center [823, 289] width 80 height 24
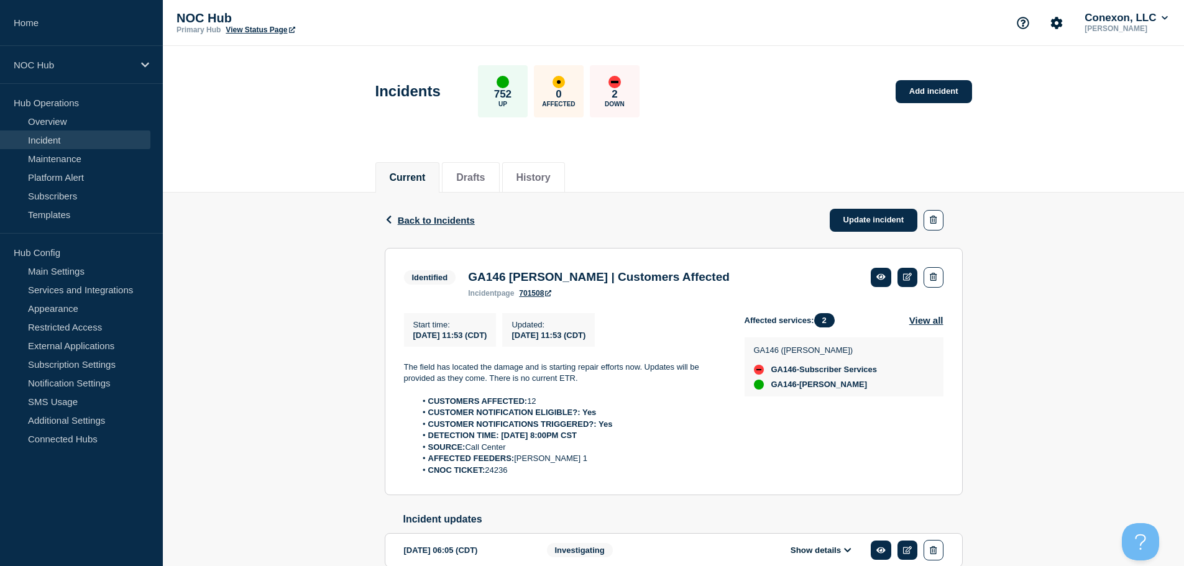
click at [73, 141] on link "Incident" at bounding box center [75, 140] width 150 height 19
